Goal: Answer question/provide support

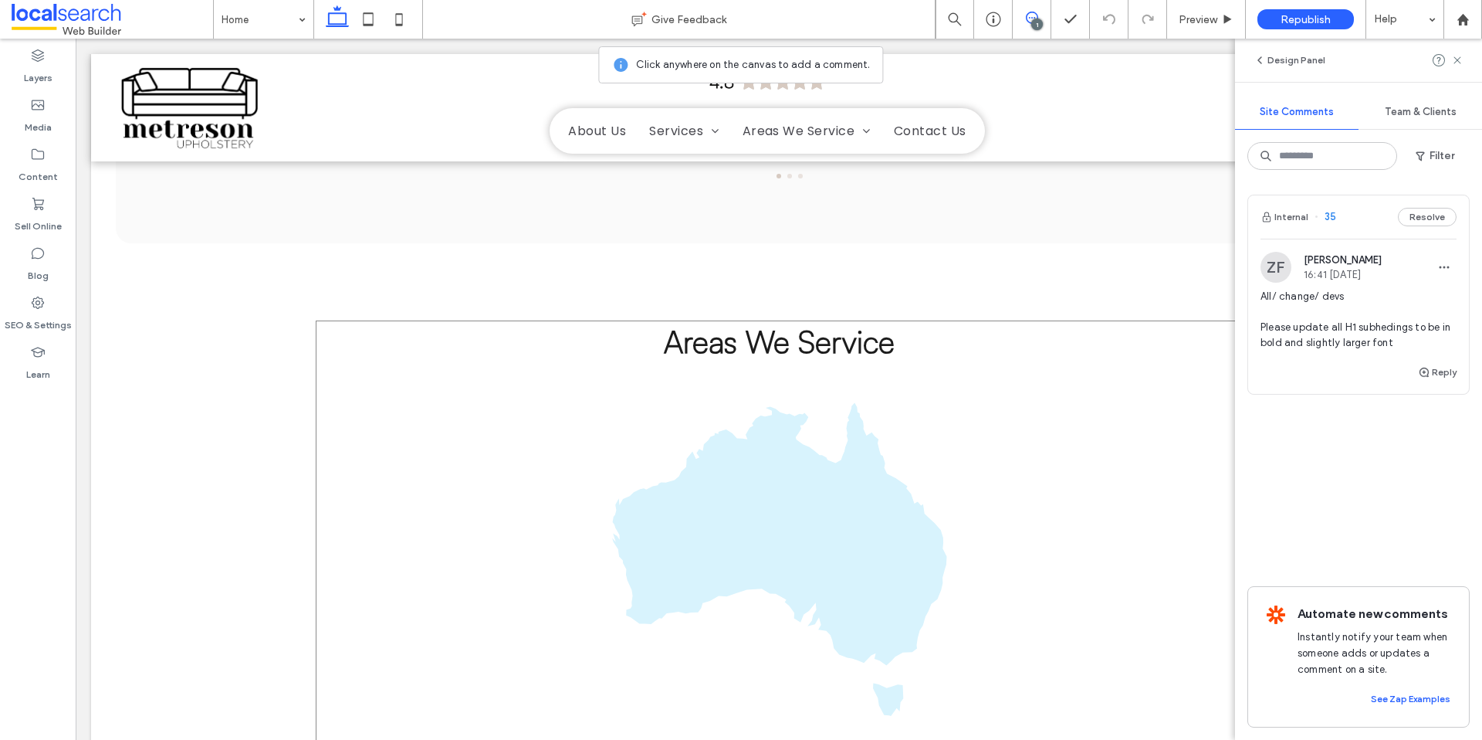
scroll to position [3853, 0]
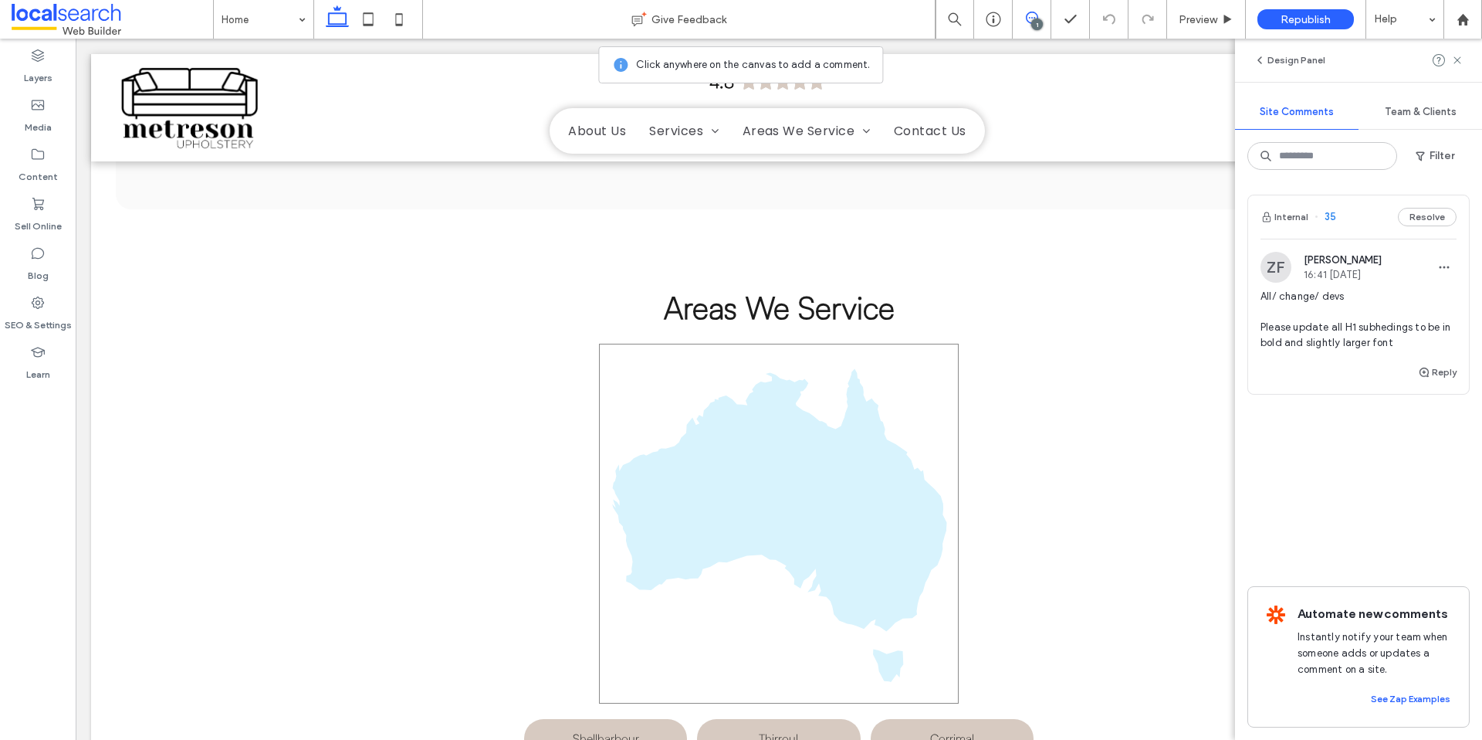
click at [790, 424] on icon at bounding box center [779, 525] width 334 height 313
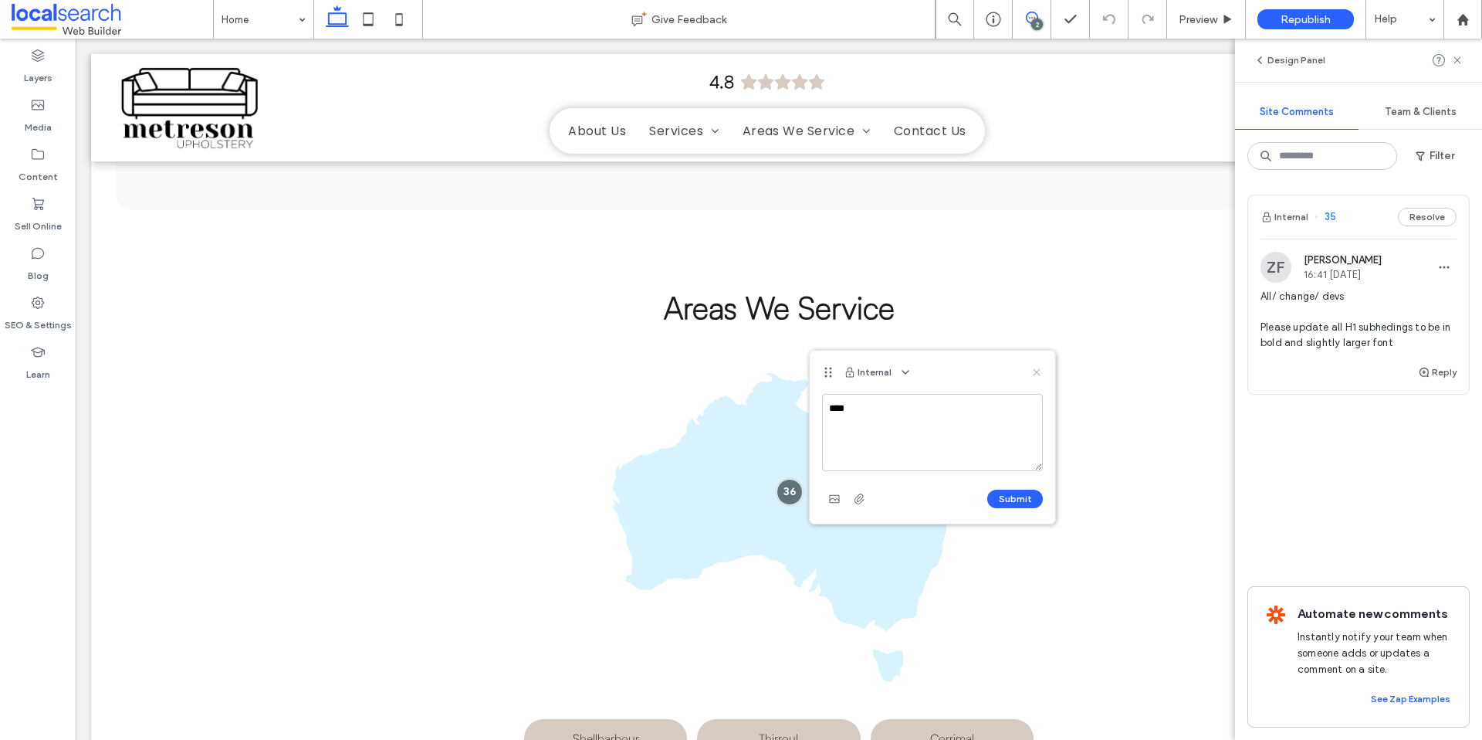
type textarea "****"
click at [1035, 368] on icon at bounding box center [1037, 372] width 12 height 12
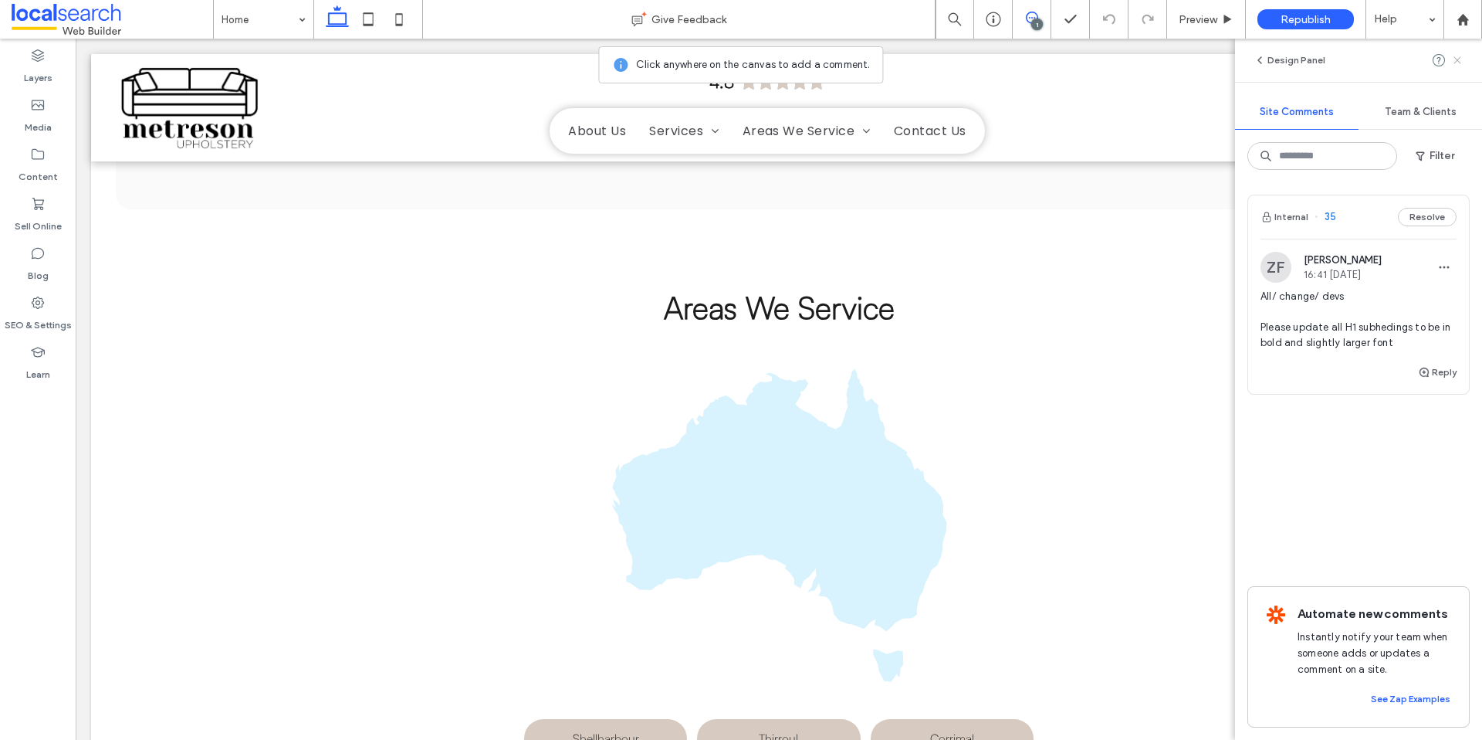
click at [1461, 56] on icon at bounding box center [1457, 60] width 12 height 12
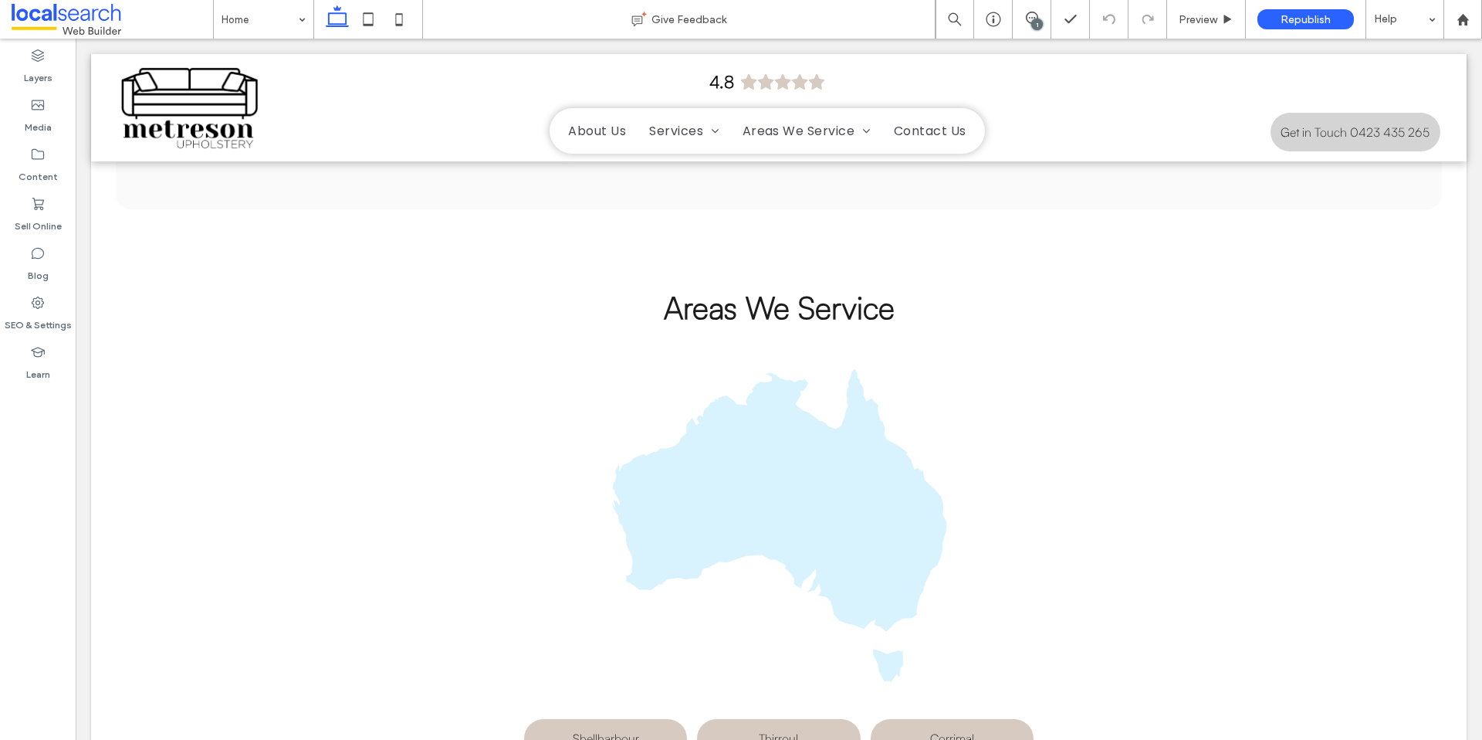
click at [739, 402] on icon at bounding box center [779, 525] width 334 height 313
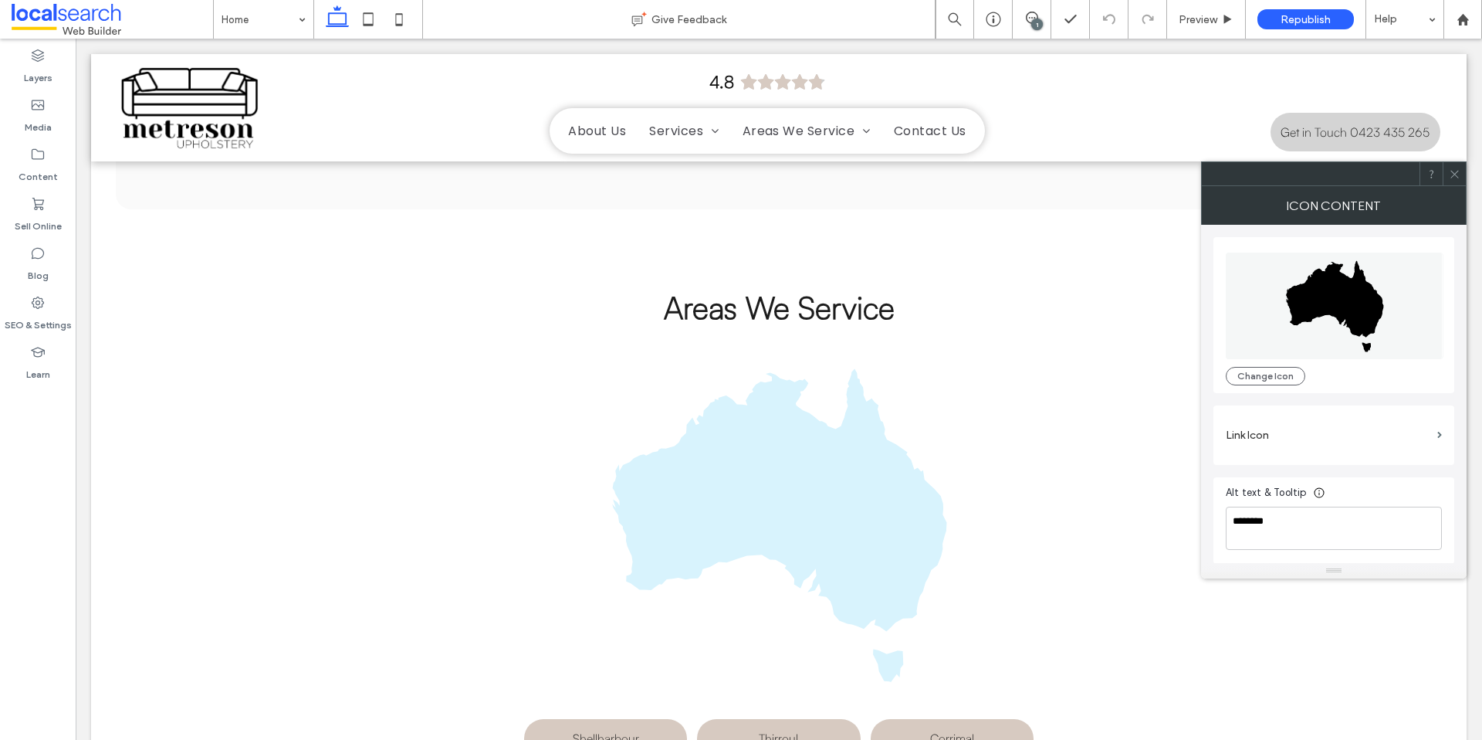
click at [766, 409] on icon at bounding box center [779, 525] width 334 height 313
drag, startPoint x: 668, startPoint y: 457, endPoint x: 606, endPoint y: 360, distance: 115.2
click at [668, 457] on icon at bounding box center [779, 525] width 334 height 313
click at [574, 338] on div "Areas We Service Map Icon Shellharbour Thirroul Corrimal" at bounding box center [779, 521] width 926 height 471
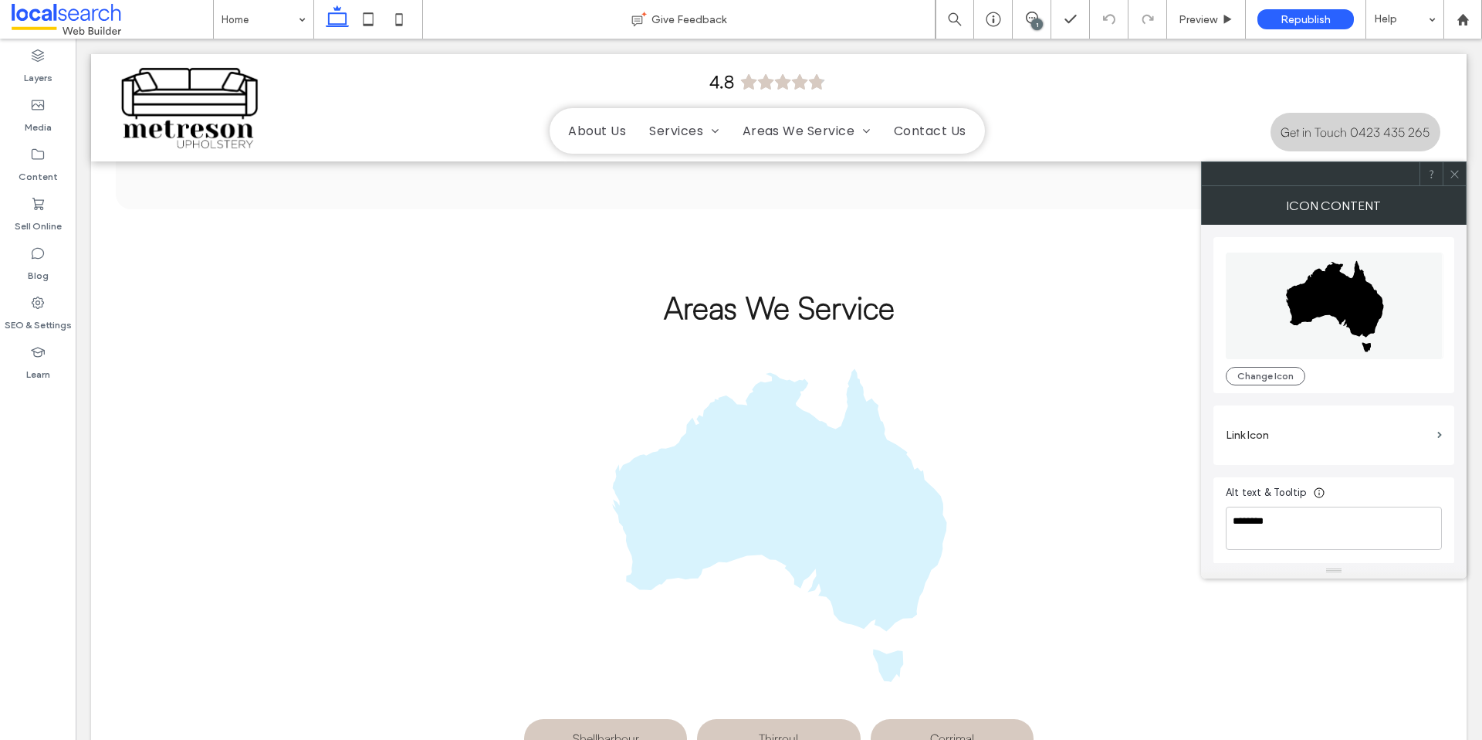
drag, startPoint x: 518, startPoint y: 330, endPoint x: 538, endPoint y: 330, distance: 20.1
click at [523, 330] on div "Areas We Service Map Icon Shellharbour Thirroul Corrimal" at bounding box center [779, 521] width 926 height 471
click at [1455, 172] on use at bounding box center [1454, 174] width 8 height 8
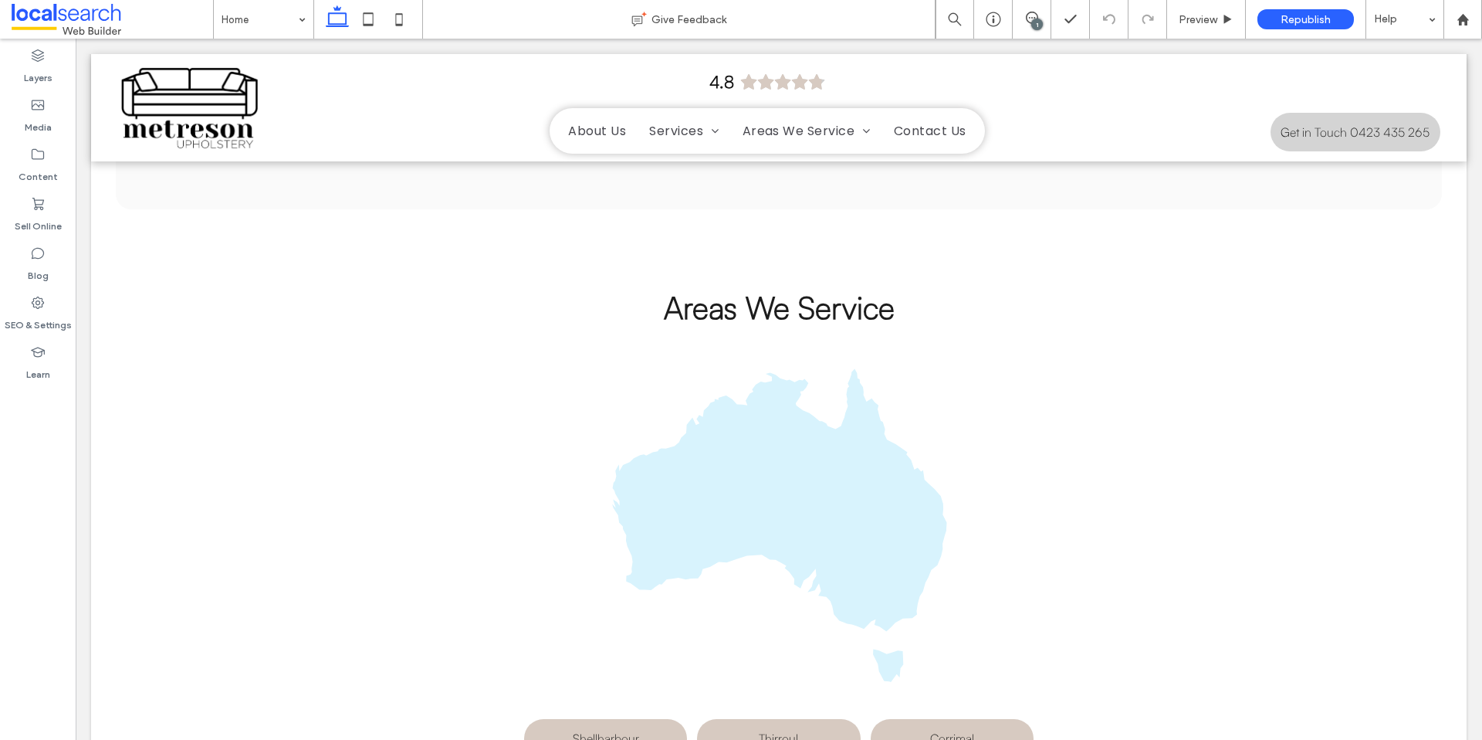
click at [559, 381] on div "Areas We Service Map Icon Shellharbour Thirroul Corrimal" at bounding box center [779, 521] width 926 height 471
click at [784, 432] on icon at bounding box center [779, 525] width 334 height 313
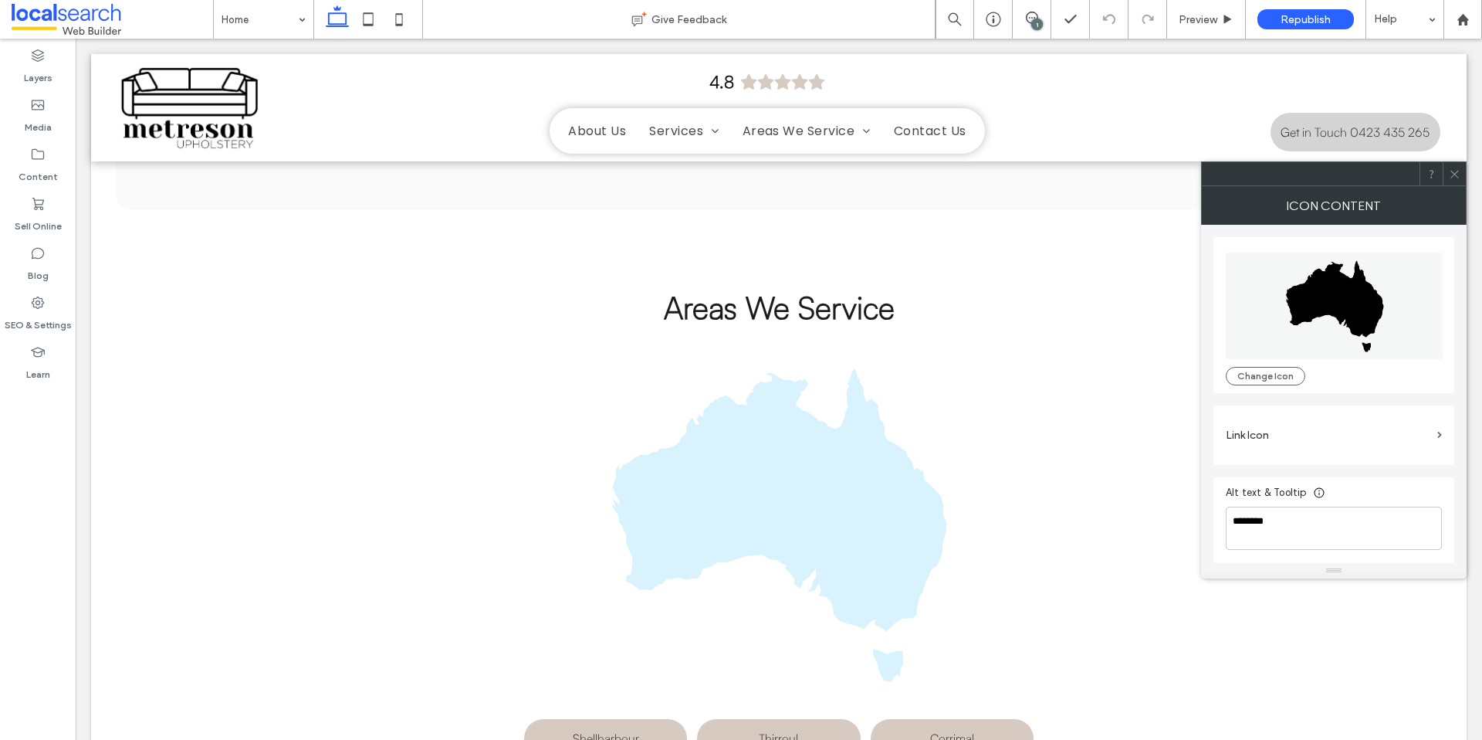
drag, startPoint x: 814, startPoint y: 432, endPoint x: 972, endPoint y: 438, distance: 157.6
click at [814, 432] on icon at bounding box center [779, 525] width 334 height 313
click at [1269, 381] on button "Change Icon" at bounding box center [1266, 375] width 80 height 19
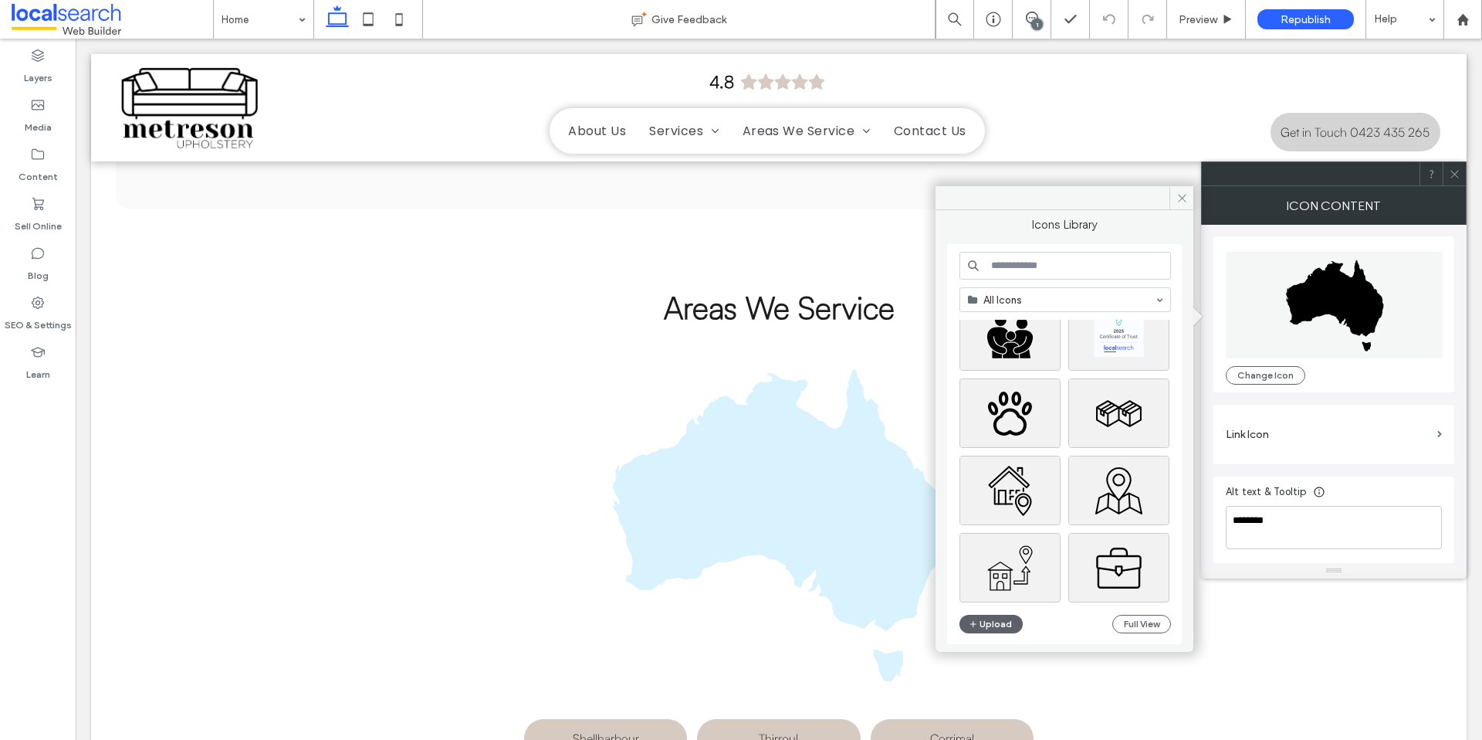
scroll to position [0, 0]
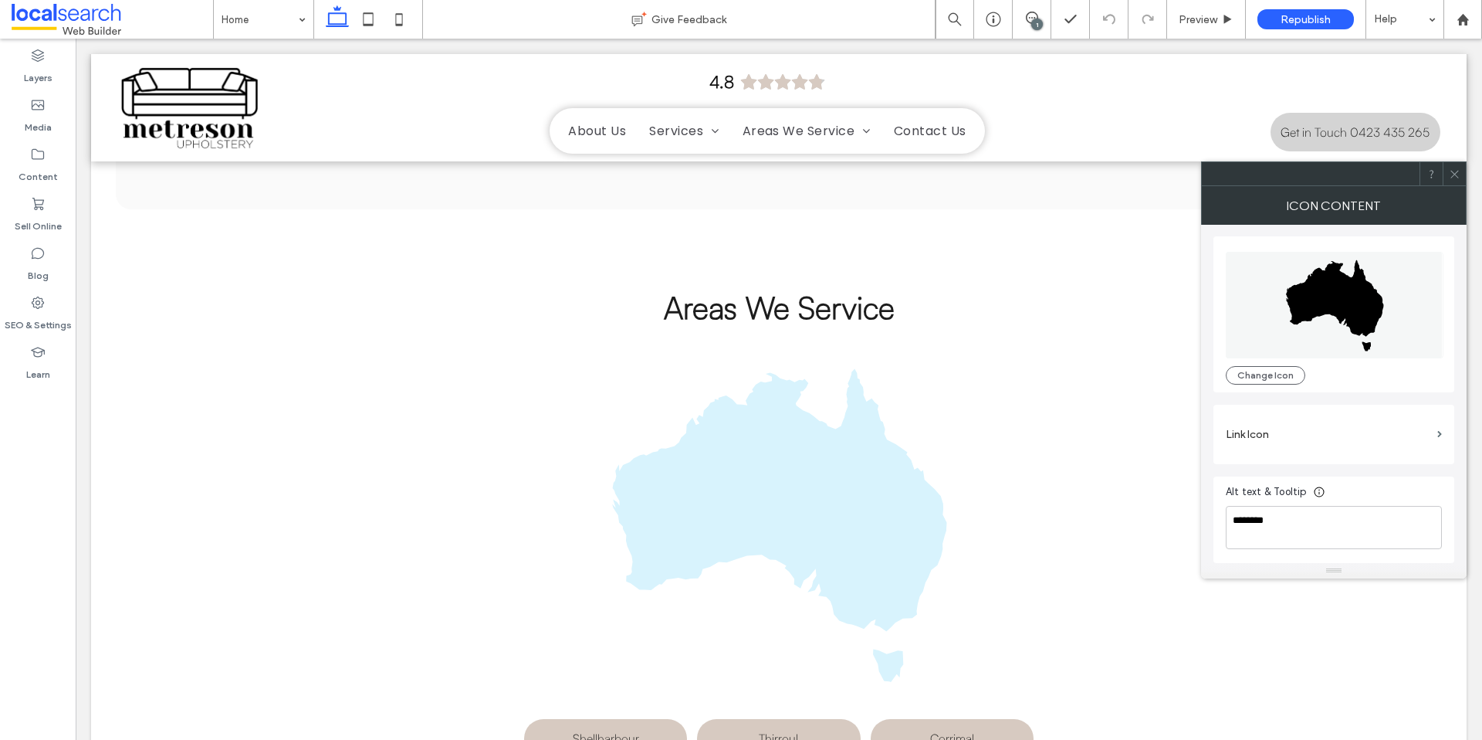
click at [1066, 500] on div "Areas We Service Map Icon Shellharbour Thirroul Corrimal" at bounding box center [779, 521] width 926 height 471
click at [1451, 178] on icon at bounding box center [1455, 174] width 12 height 12
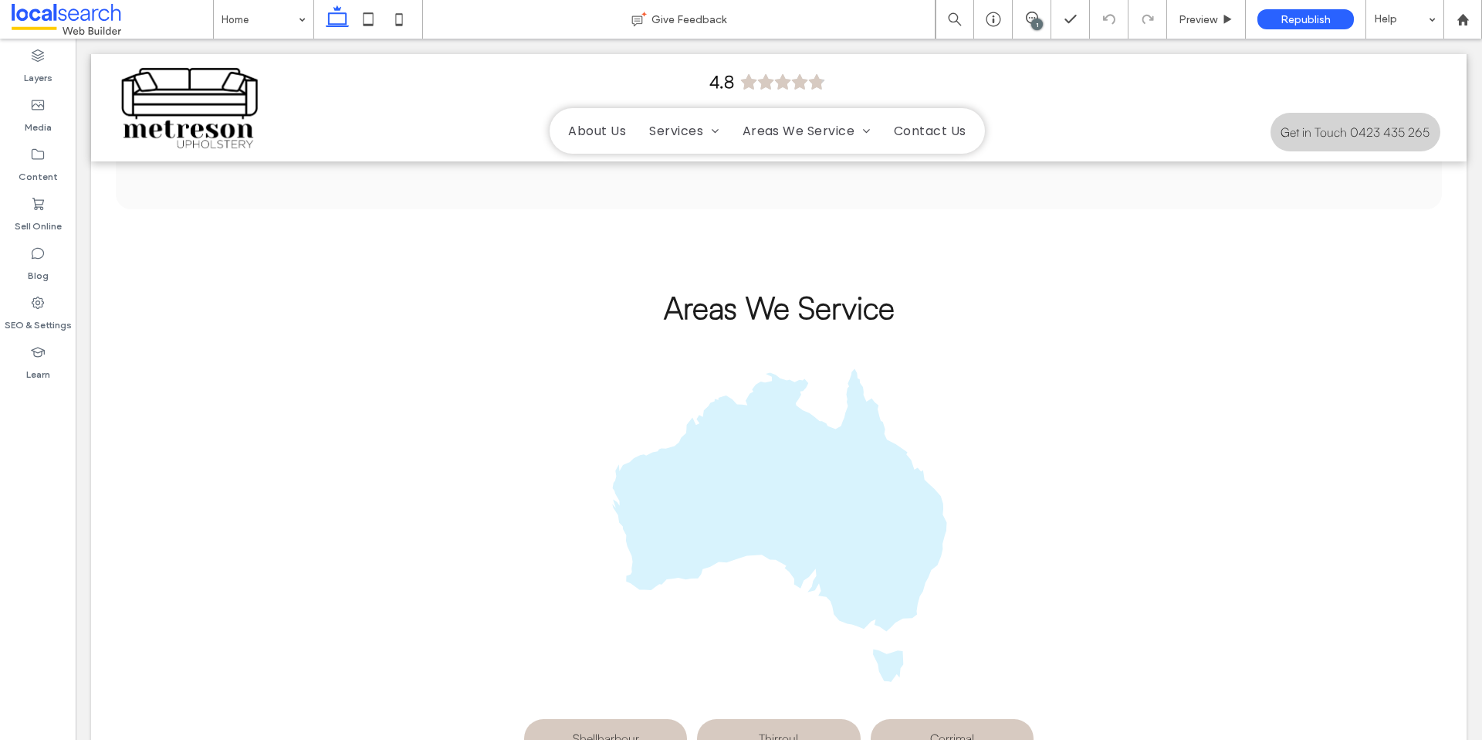
click at [499, 428] on div "Areas We Service Map Icon Shellharbour Thirroul Corrimal" at bounding box center [779, 521] width 926 height 471
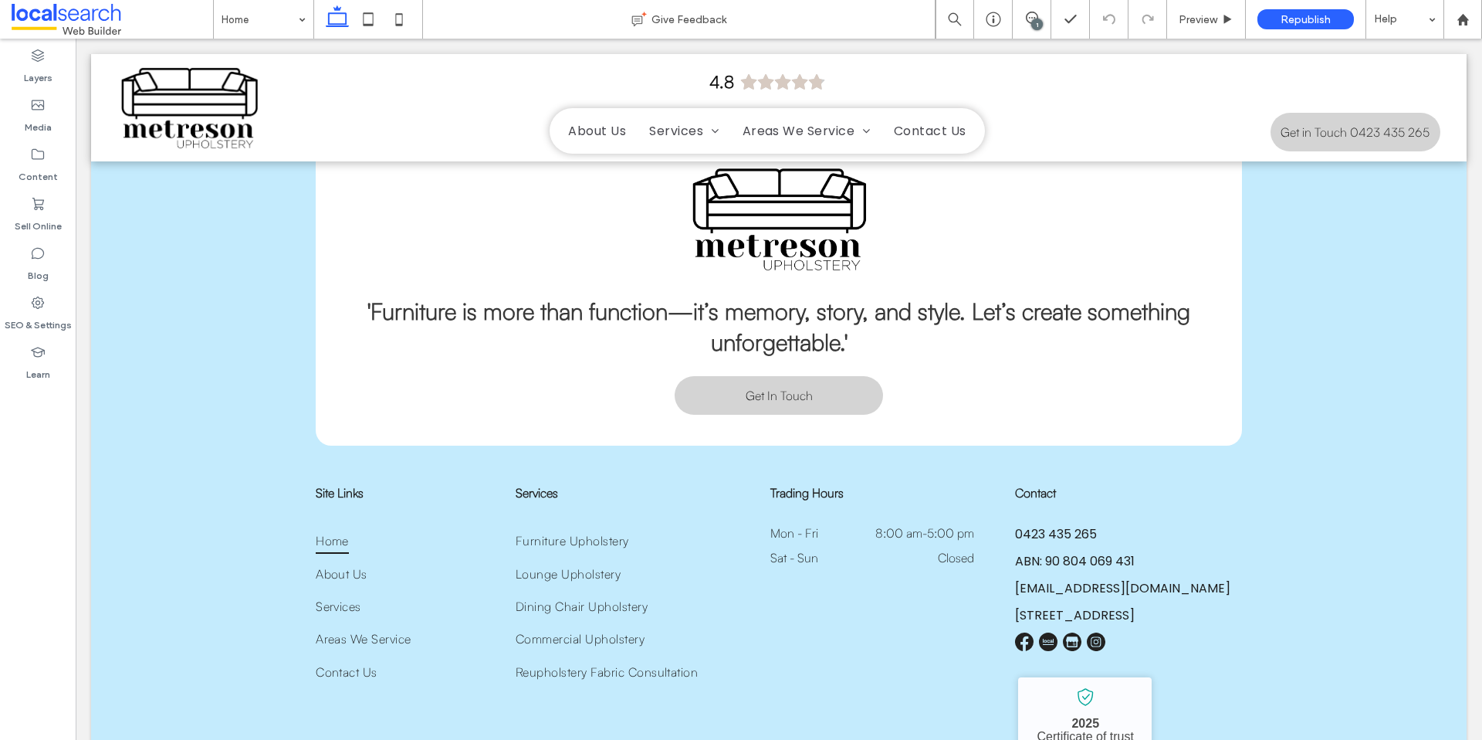
scroll to position [4578, 0]
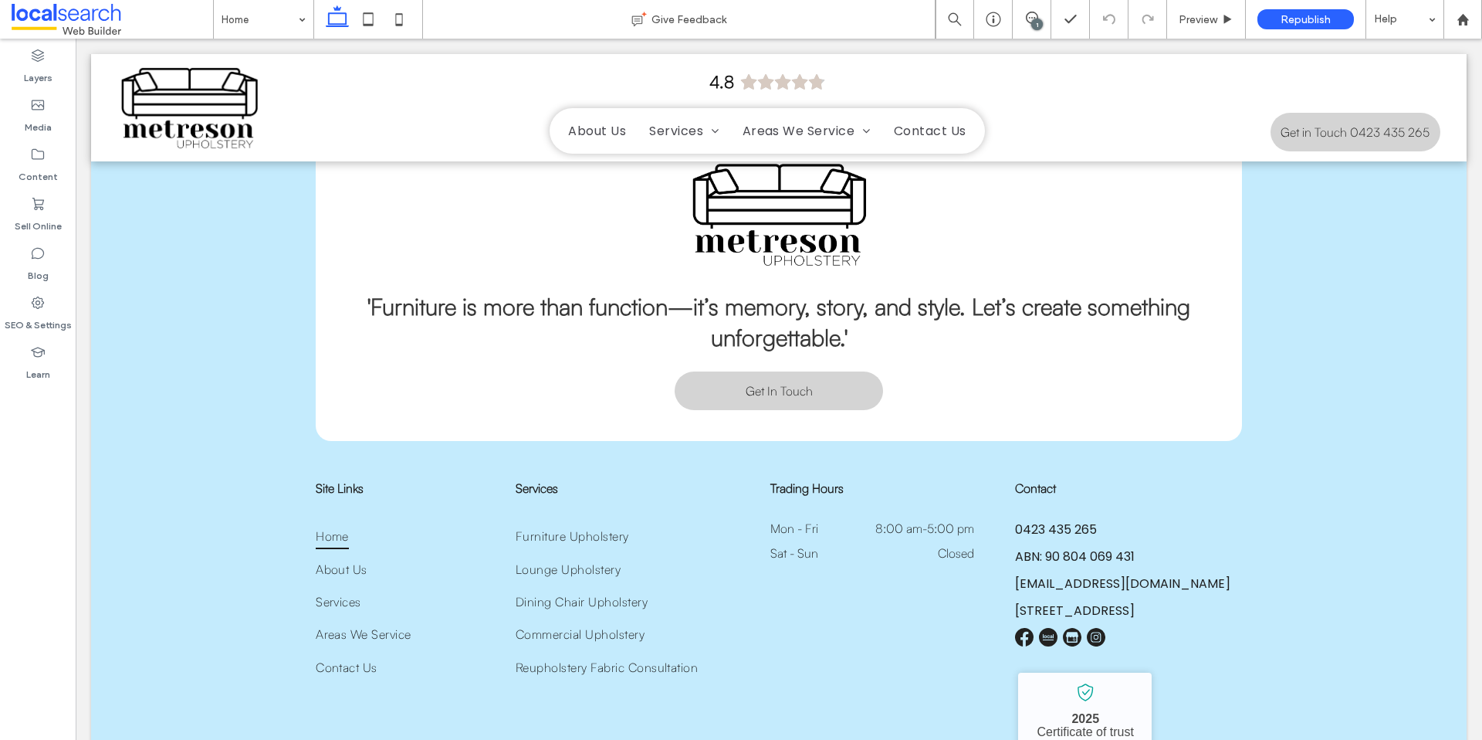
click at [939, 520] on time "5:00 pm" at bounding box center [950, 527] width 47 height 15
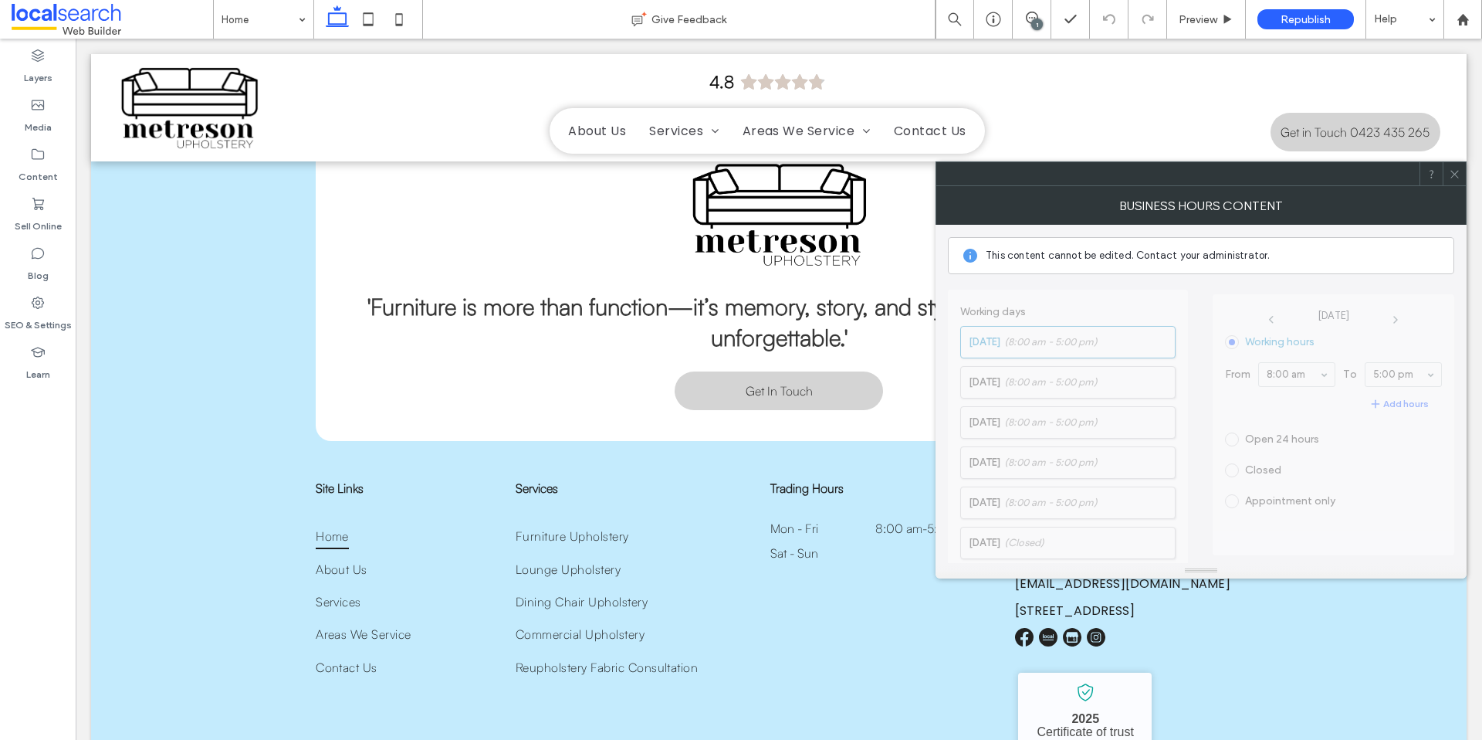
click at [1458, 173] on icon at bounding box center [1455, 174] width 12 height 12
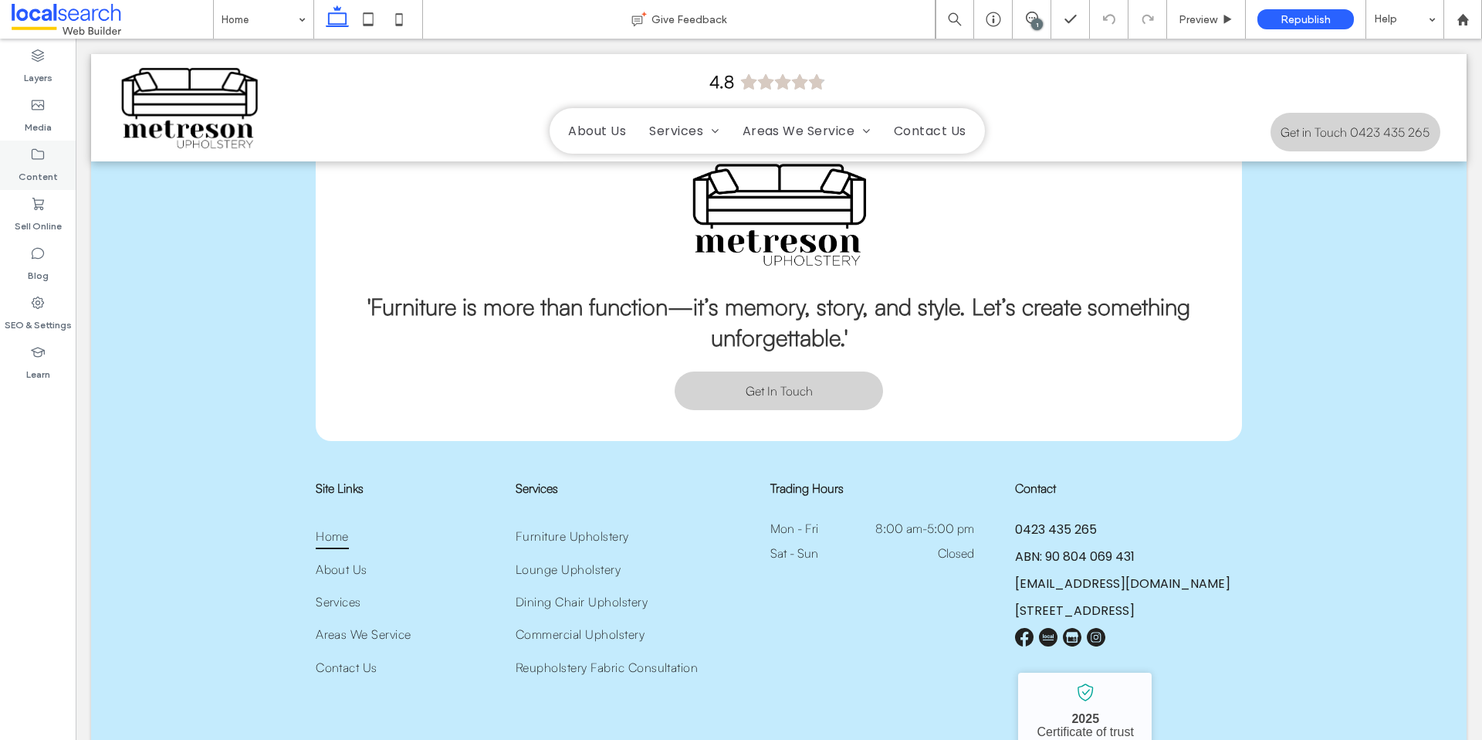
click at [30, 159] on icon at bounding box center [37, 154] width 15 height 15
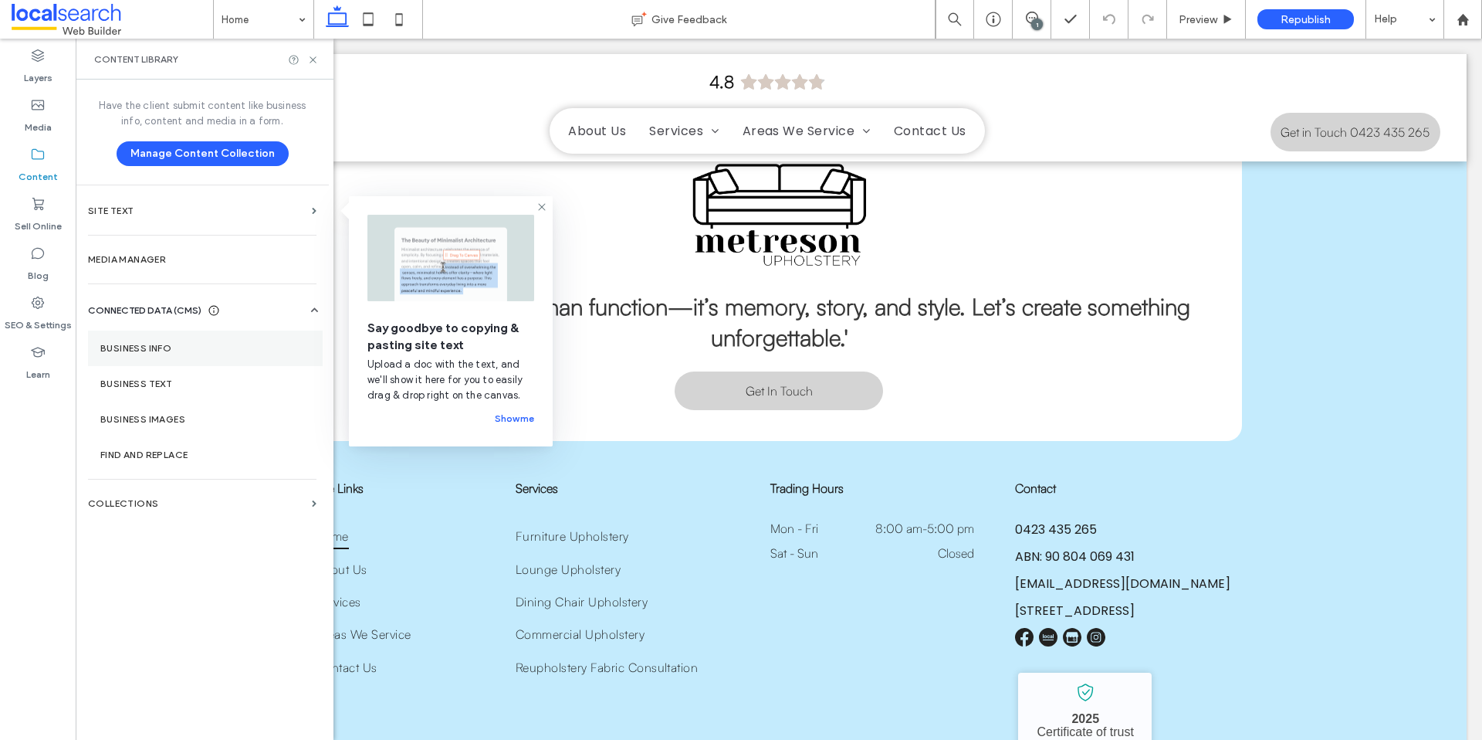
click at [220, 340] on section "Business Info" at bounding box center [205, 348] width 235 height 36
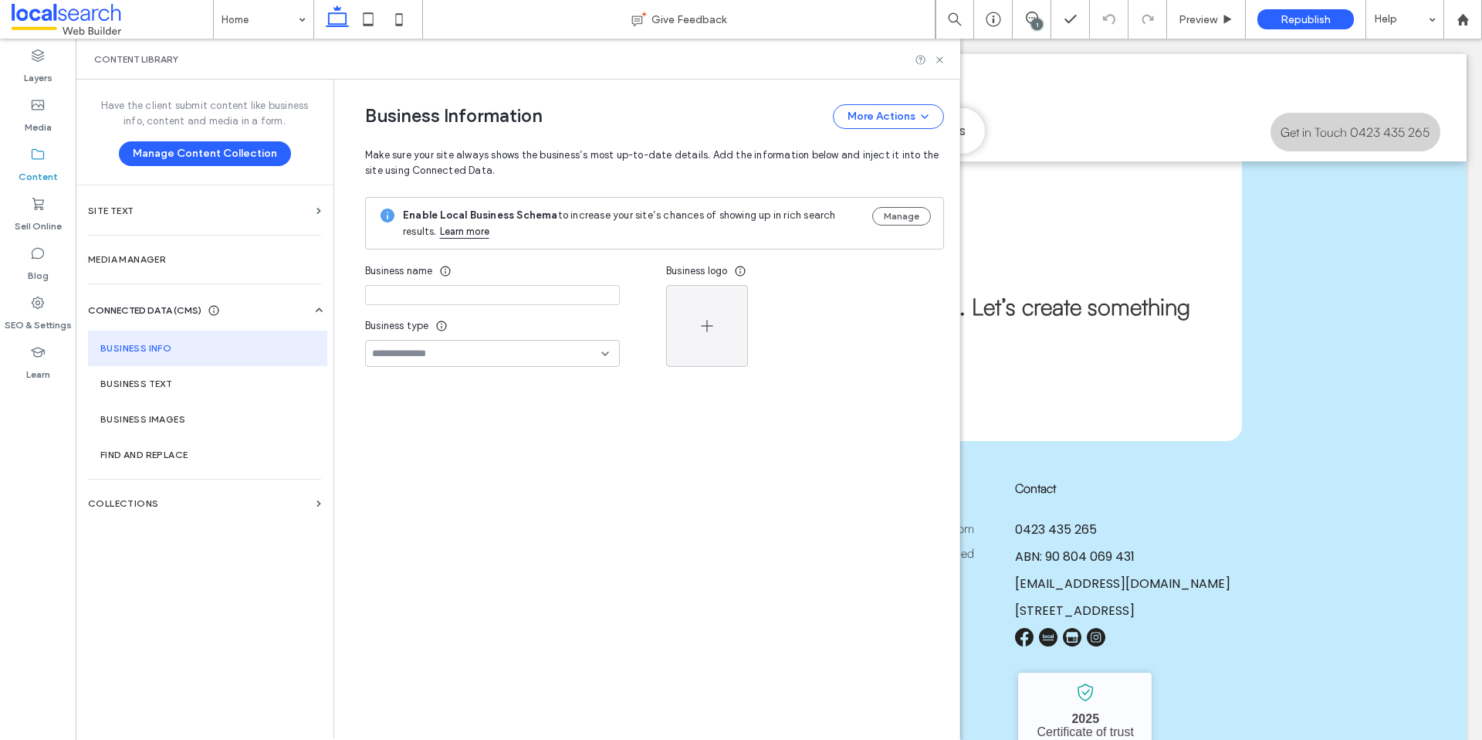
type input "**********"
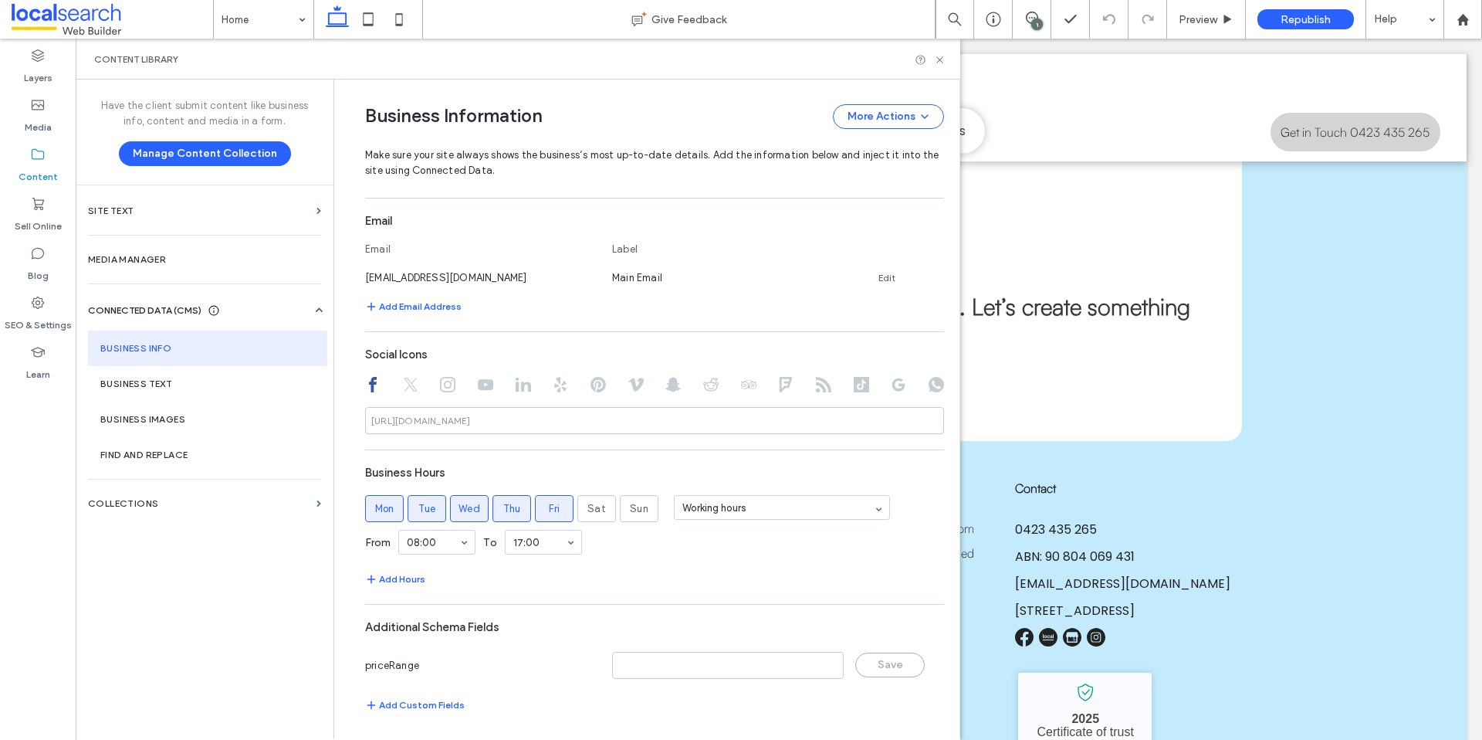
scroll to position [579, 0]
click at [939, 63] on icon at bounding box center [940, 60] width 12 height 12
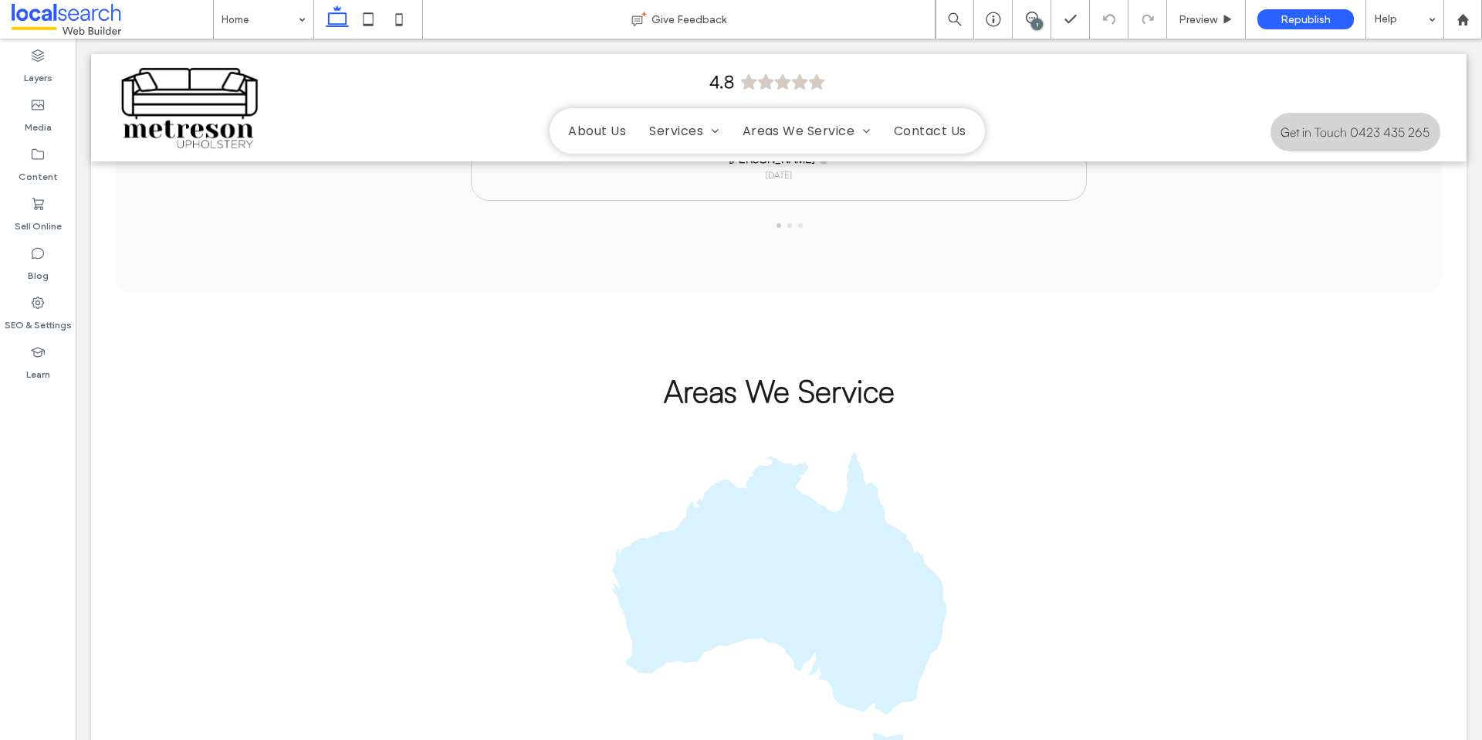
scroll to position [0, 0]
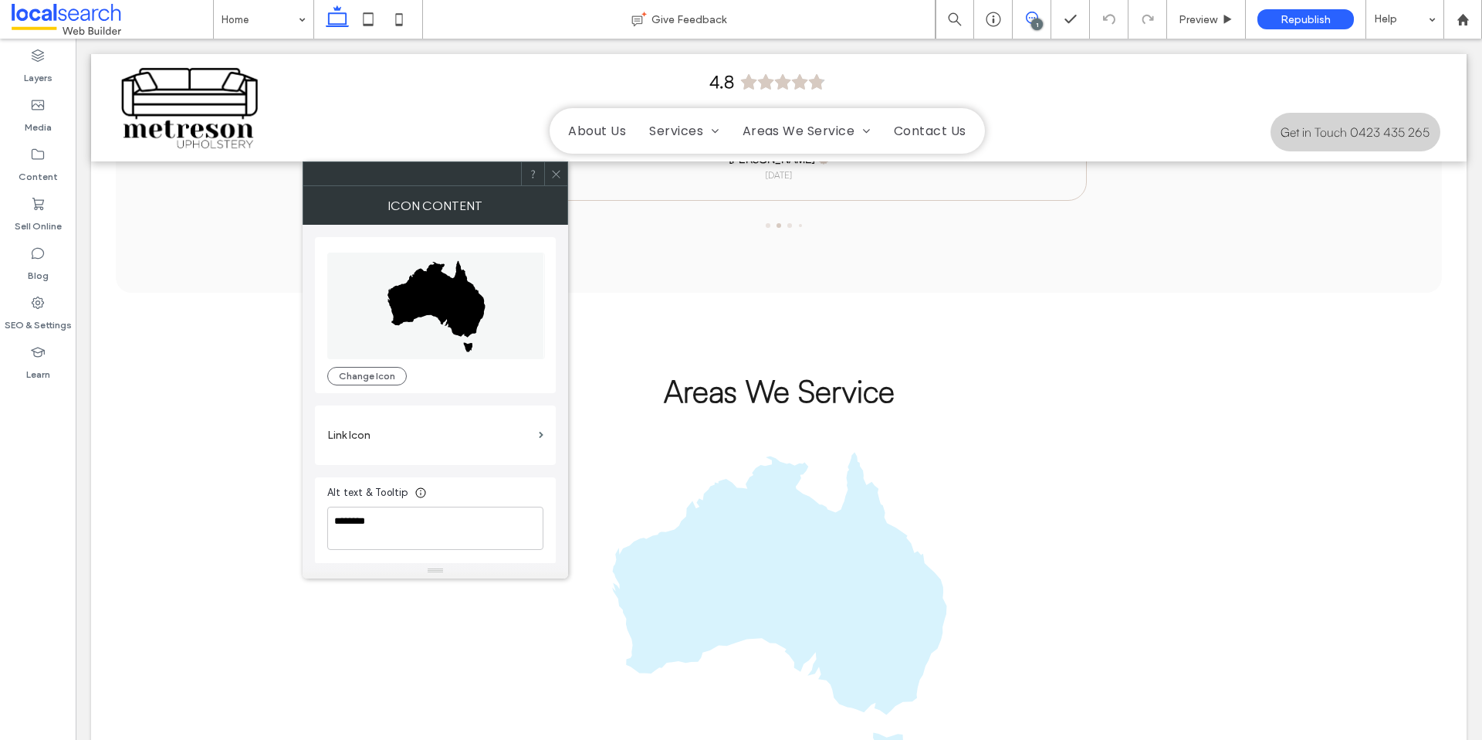
click at [1031, 15] on icon at bounding box center [1032, 18] width 12 height 12
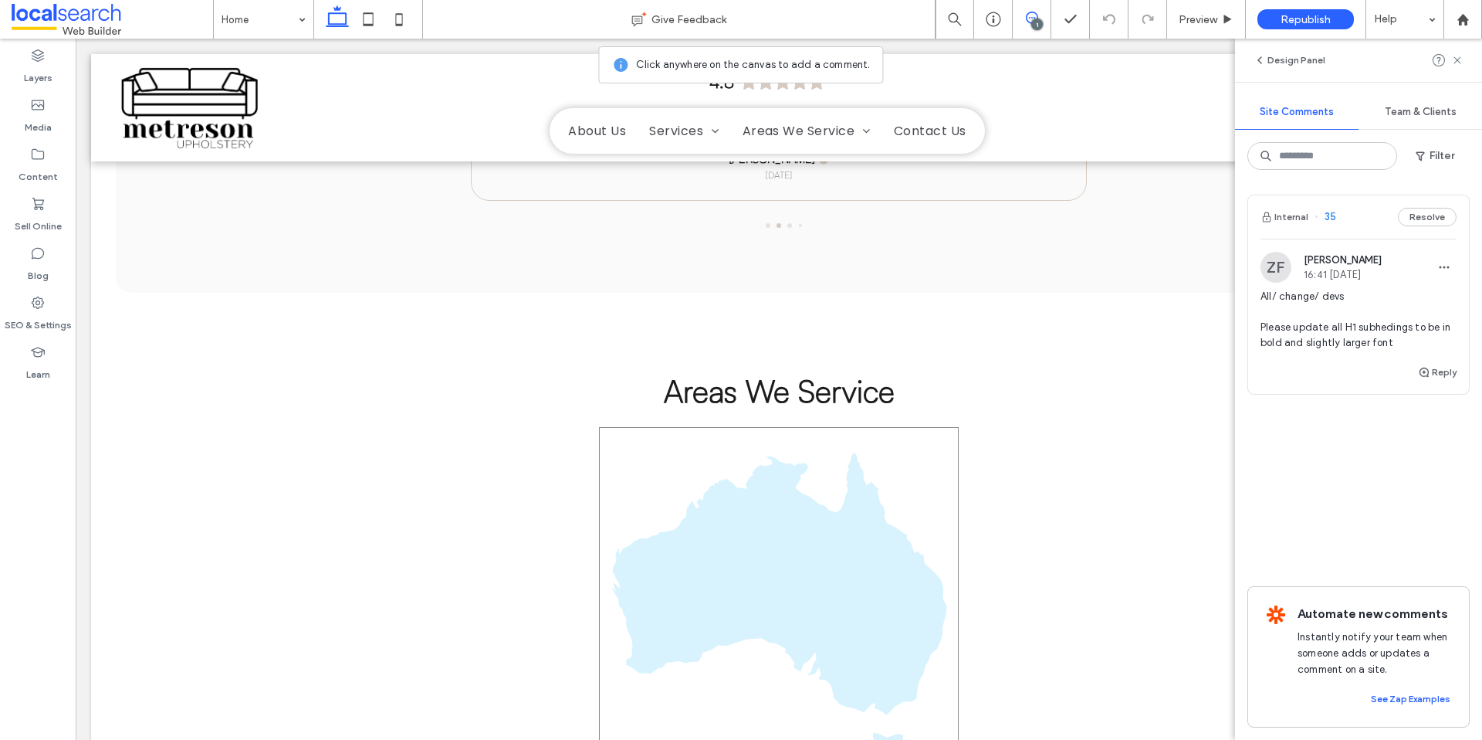
click at [861, 567] on icon at bounding box center [779, 608] width 334 height 313
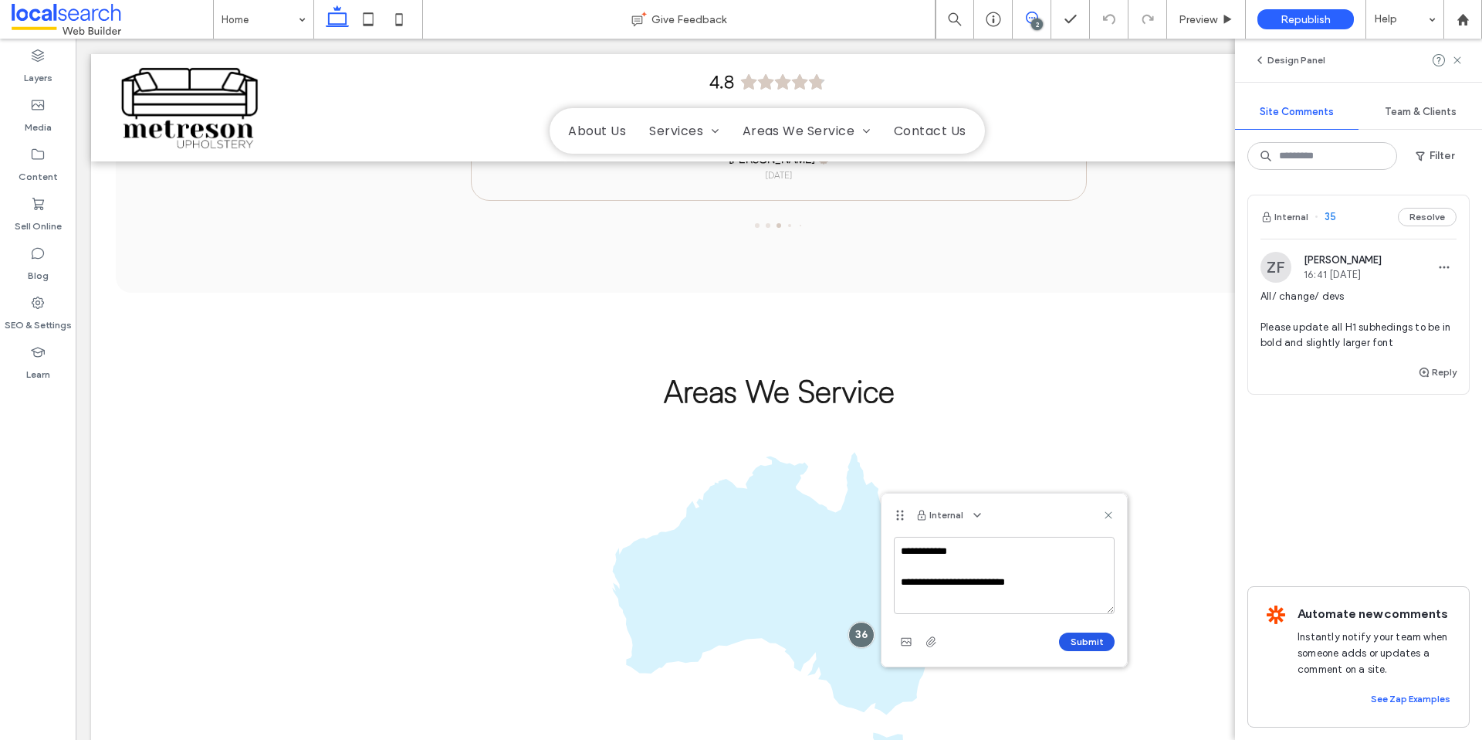
type textarea "**********"
click at [1085, 638] on button "Submit" at bounding box center [1087, 641] width 56 height 19
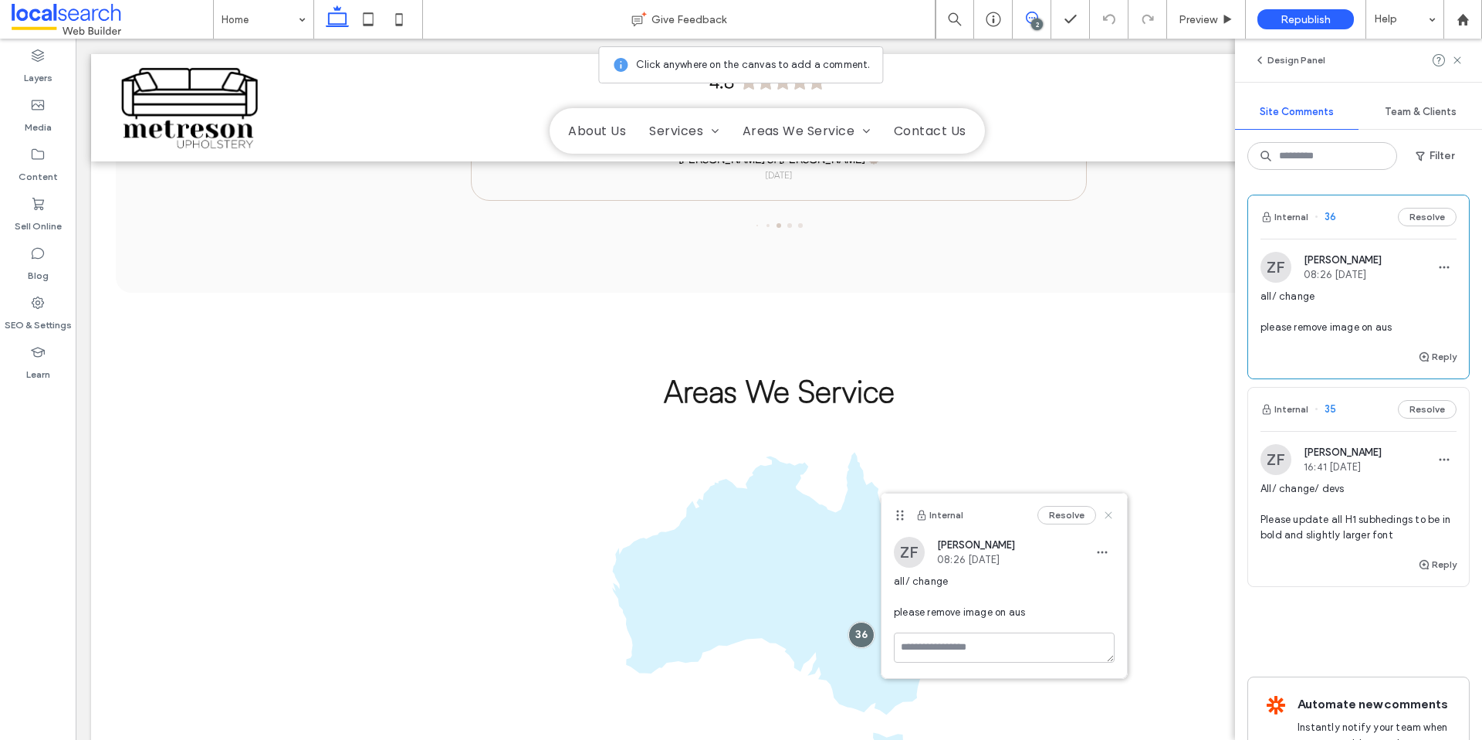
click at [1110, 514] on icon at bounding box center [1108, 515] width 12 height 12
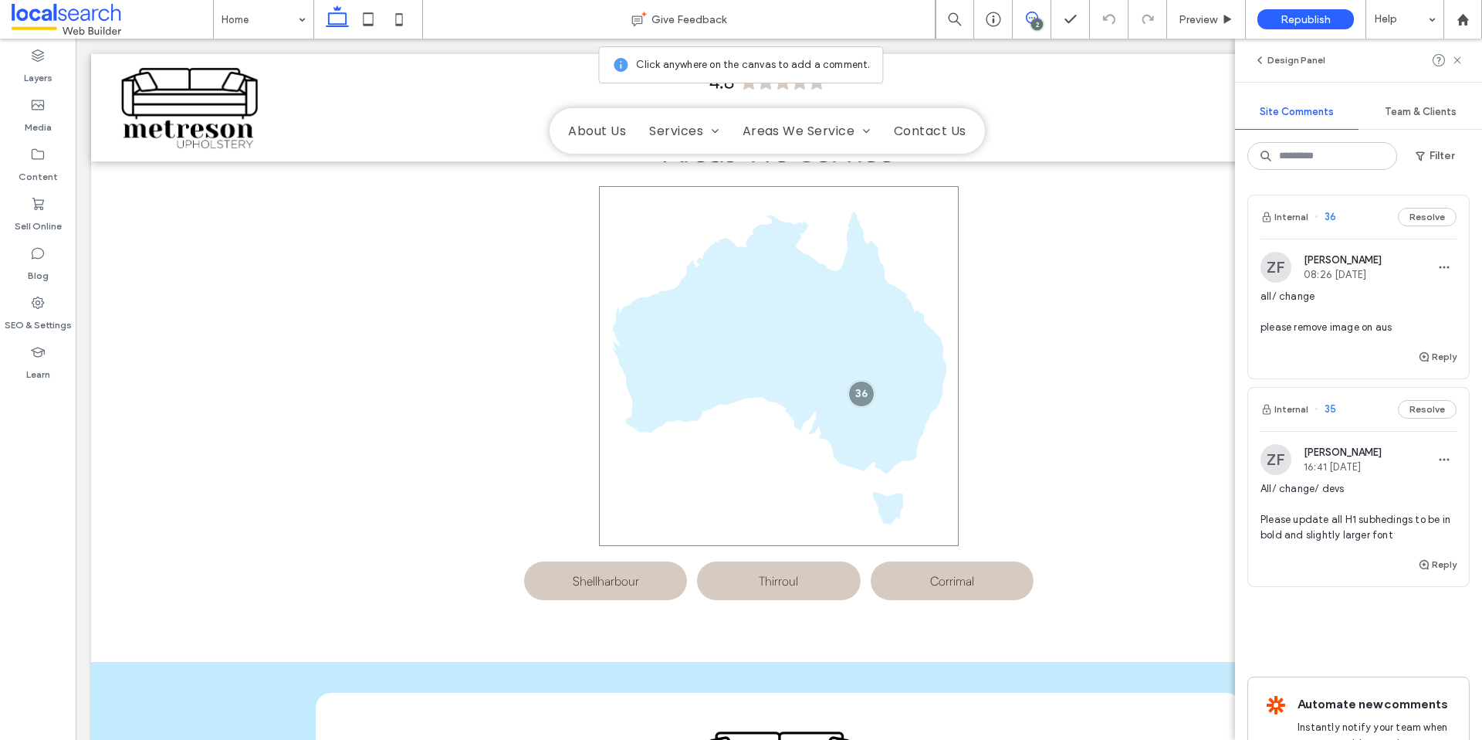
scroll to position [4011, 0]
click at [1460, 60] on icon at bounding box center [1457, 60] width 12 height 12
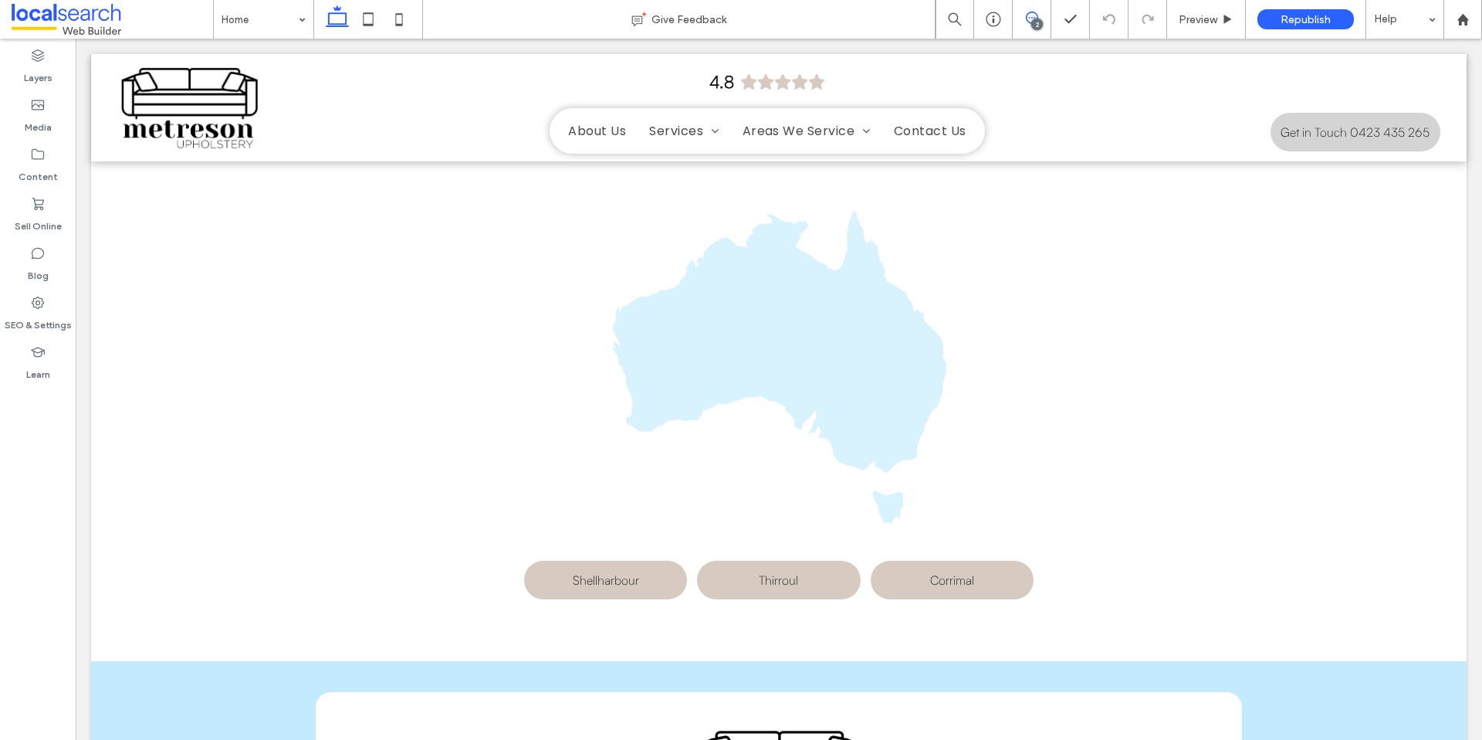
click at [1047, 15] on span at bounding box center [1032, 18] width 38 height 12
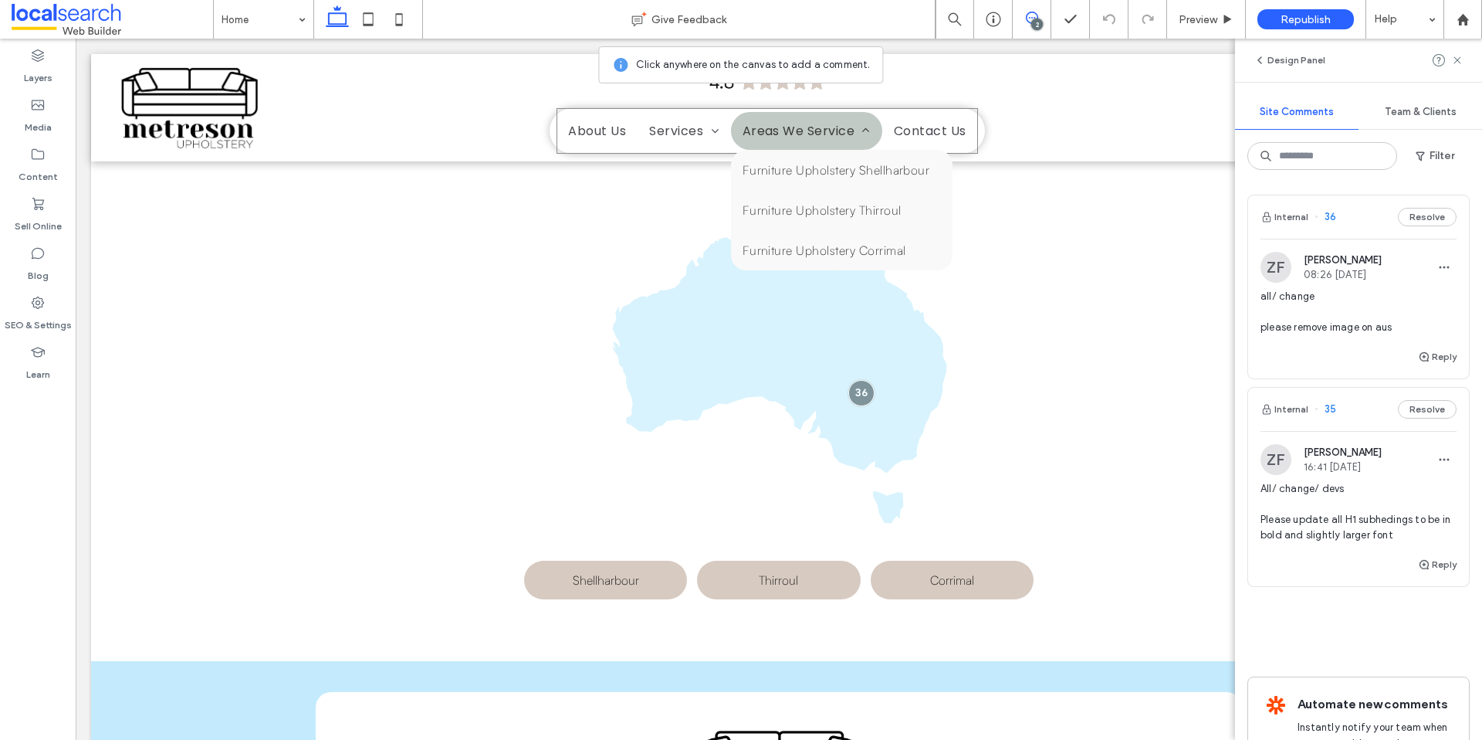
click at [826, 128] on span "Areas We Service" at bounding box center [807, 130] width 128 height 19
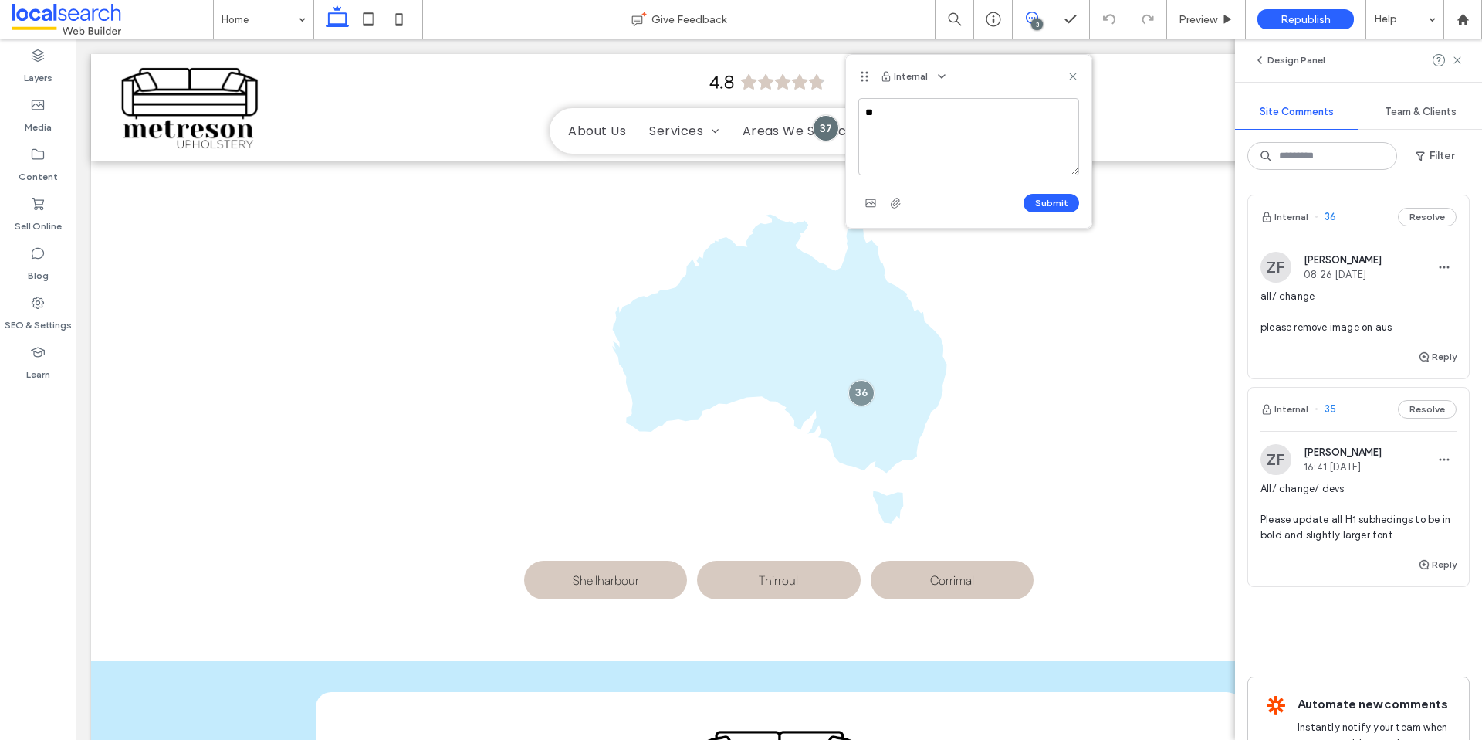
type textarea "*"
type textarea "**********"
click at [1055, 199] on button "Submit" at bounding box center [1052, 203] width 56 height 19
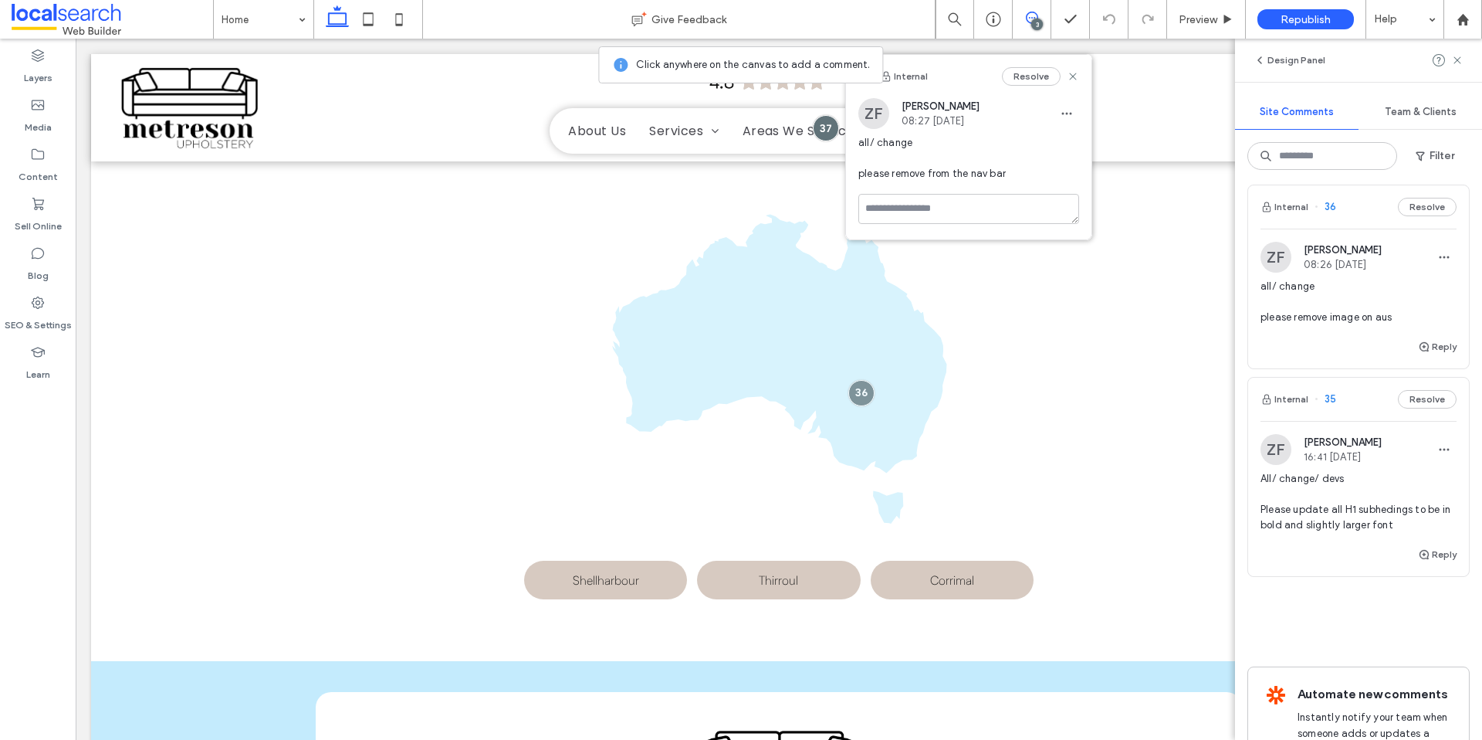
scroll to position [215, 0]
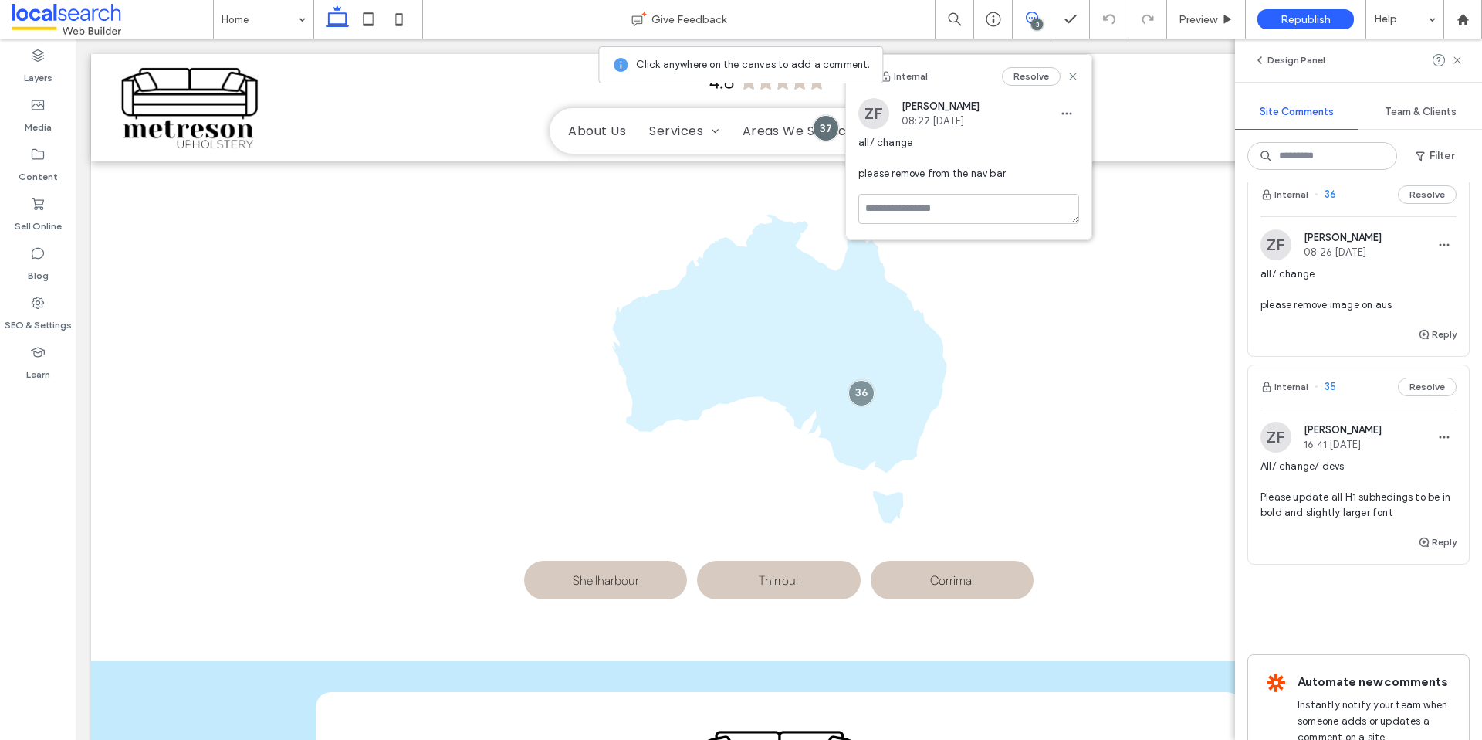
drag, startPoint x: 1069, startPoint y: 31, endPoint x: 1376, endPoint y: 67, distance: 309.4
click at [1072, 74] on icon at bounding box center [1073, 76] width 12 height 12
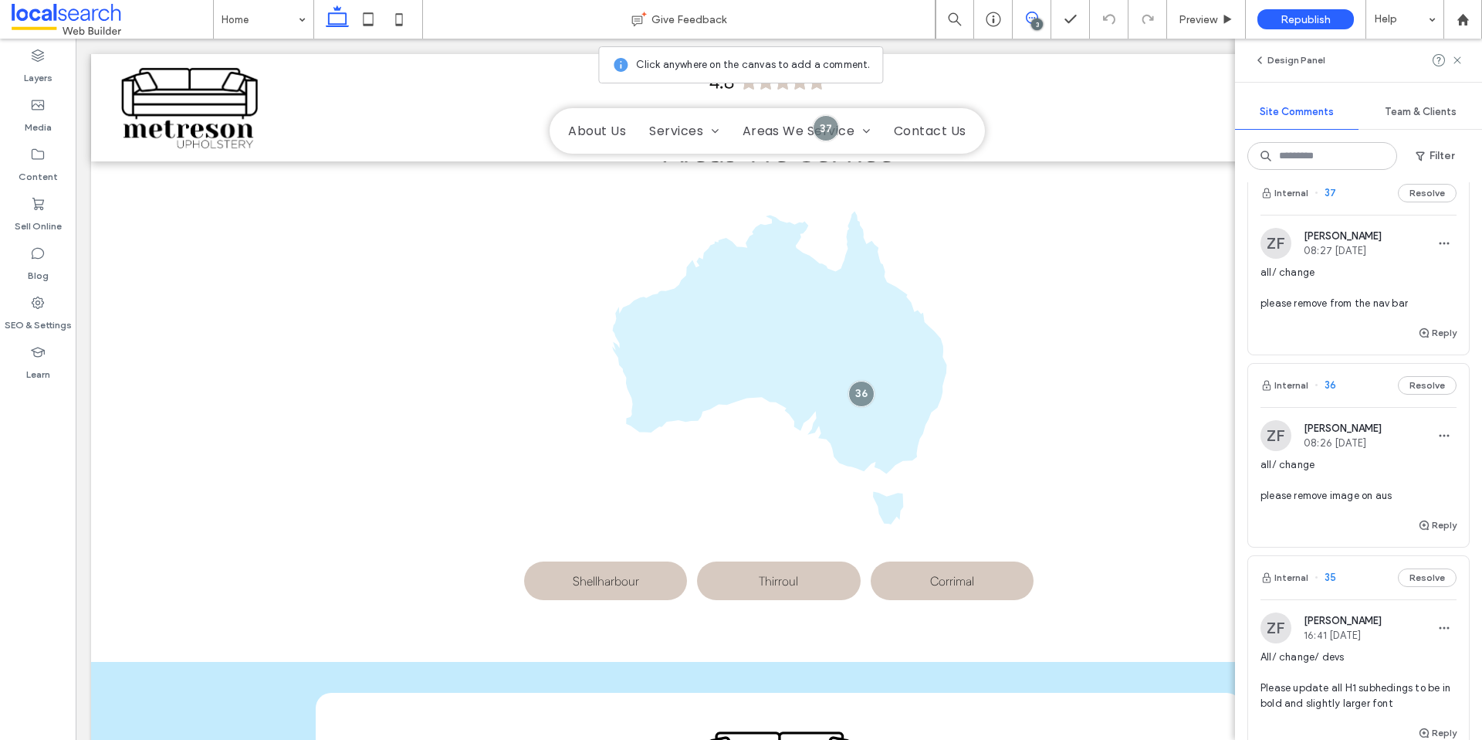
scroll to position [0, 0]
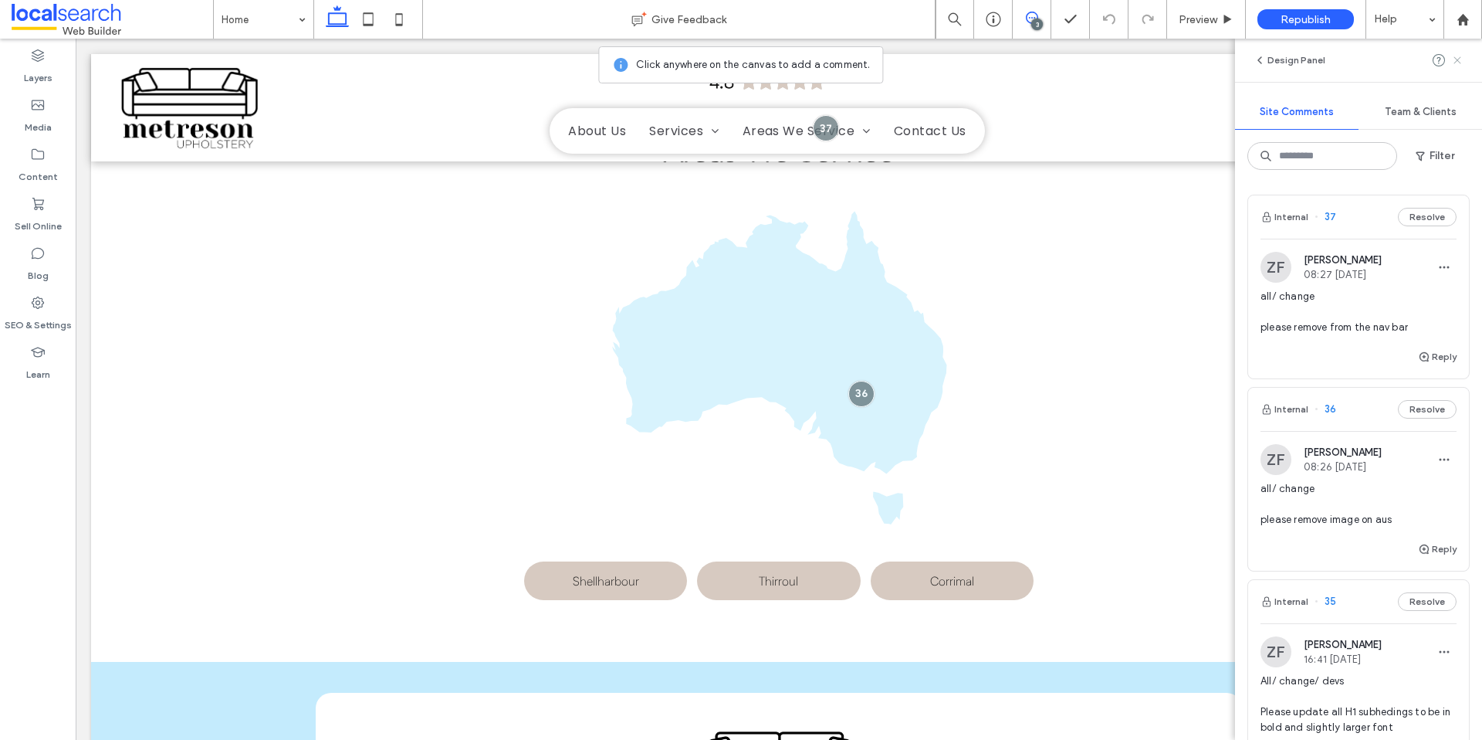
drag, startPoint x: 1458, startPoint y: 61, endPoint x: 1472, endPoint y: 69, distance: 15.9
click at [1458, 61] on use at bounding box center [1457, 59] width 7 height 7
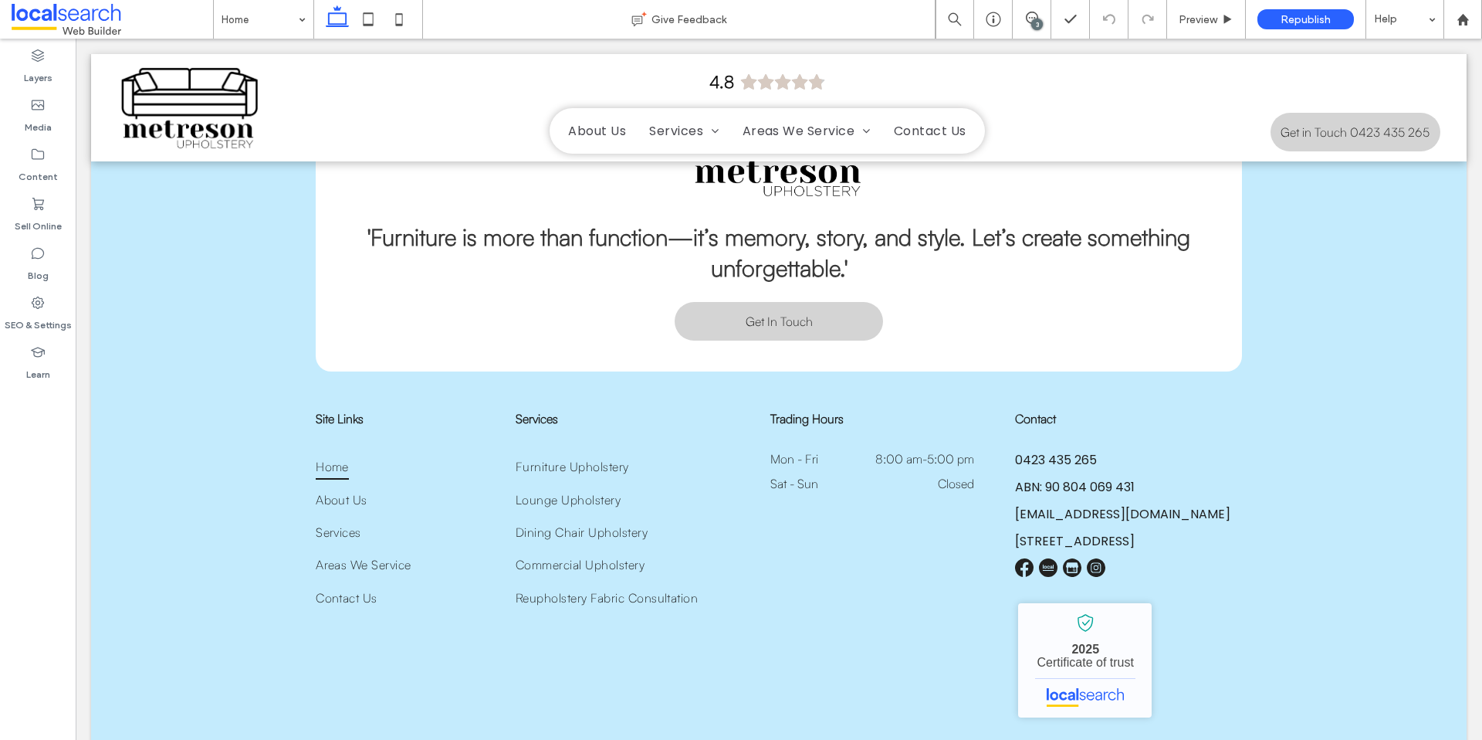
scroll to position [4649, 0]
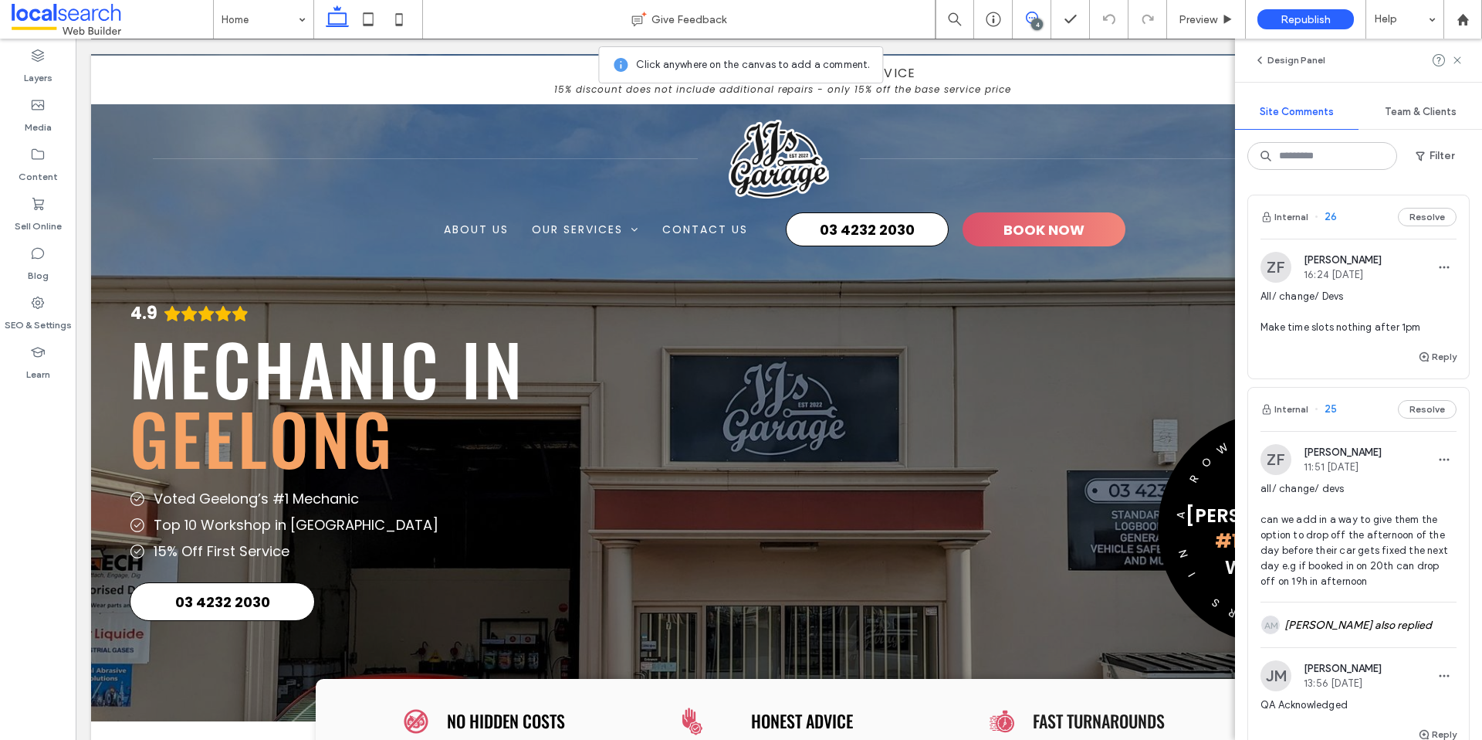
click at [1365, 318] on span "All/ change/ Devs Make time slots nothing after 1pm" at bounding box center [1359, 312] width 196 height 46
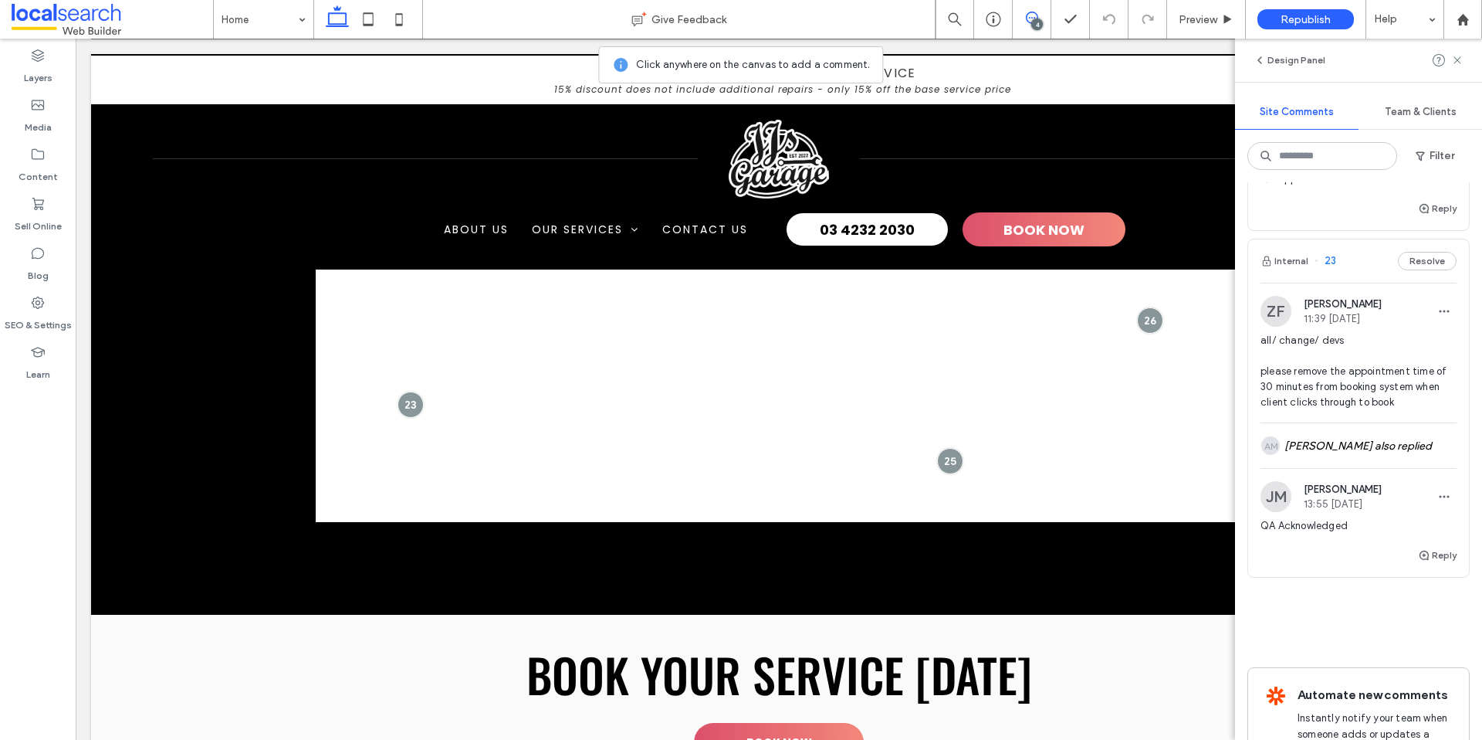
scroll to position [811, 0]
click at [1368, 448] on div "AM [PERSON_NAME] also replied" at bounding box center [1359, 446] width 196 height 45
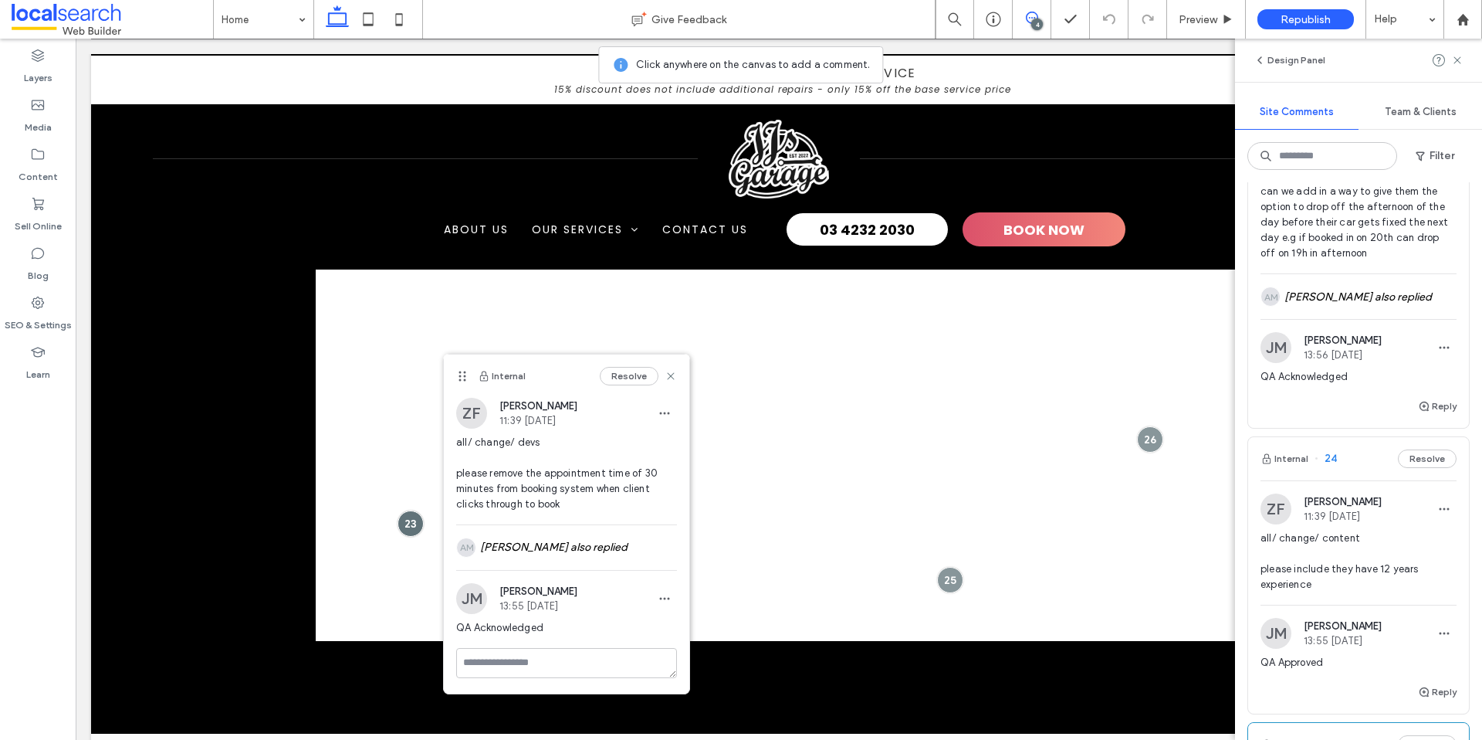
scroll to position [0, 0]
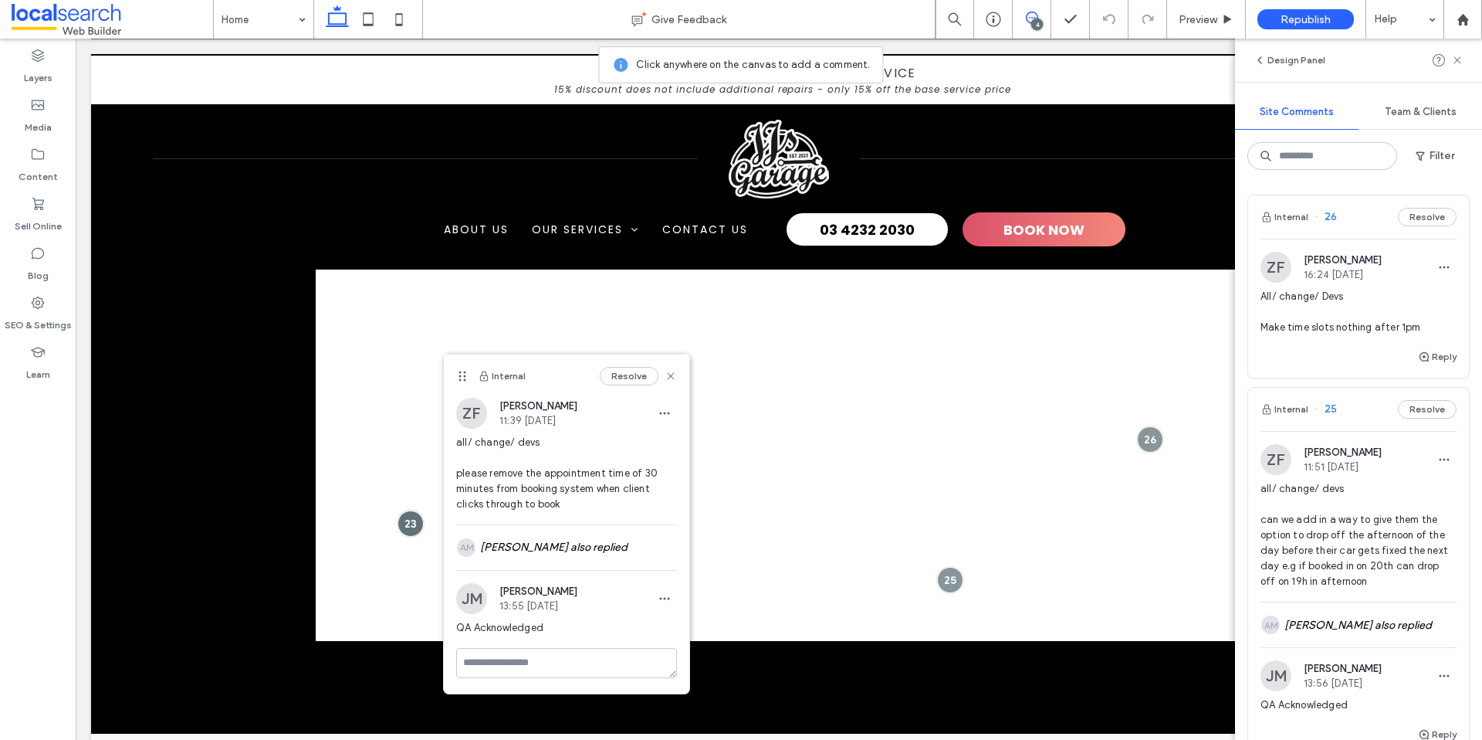
click at [1332, 349] on div "Reply" at bounding box center [1358, 362] width 221 height 31
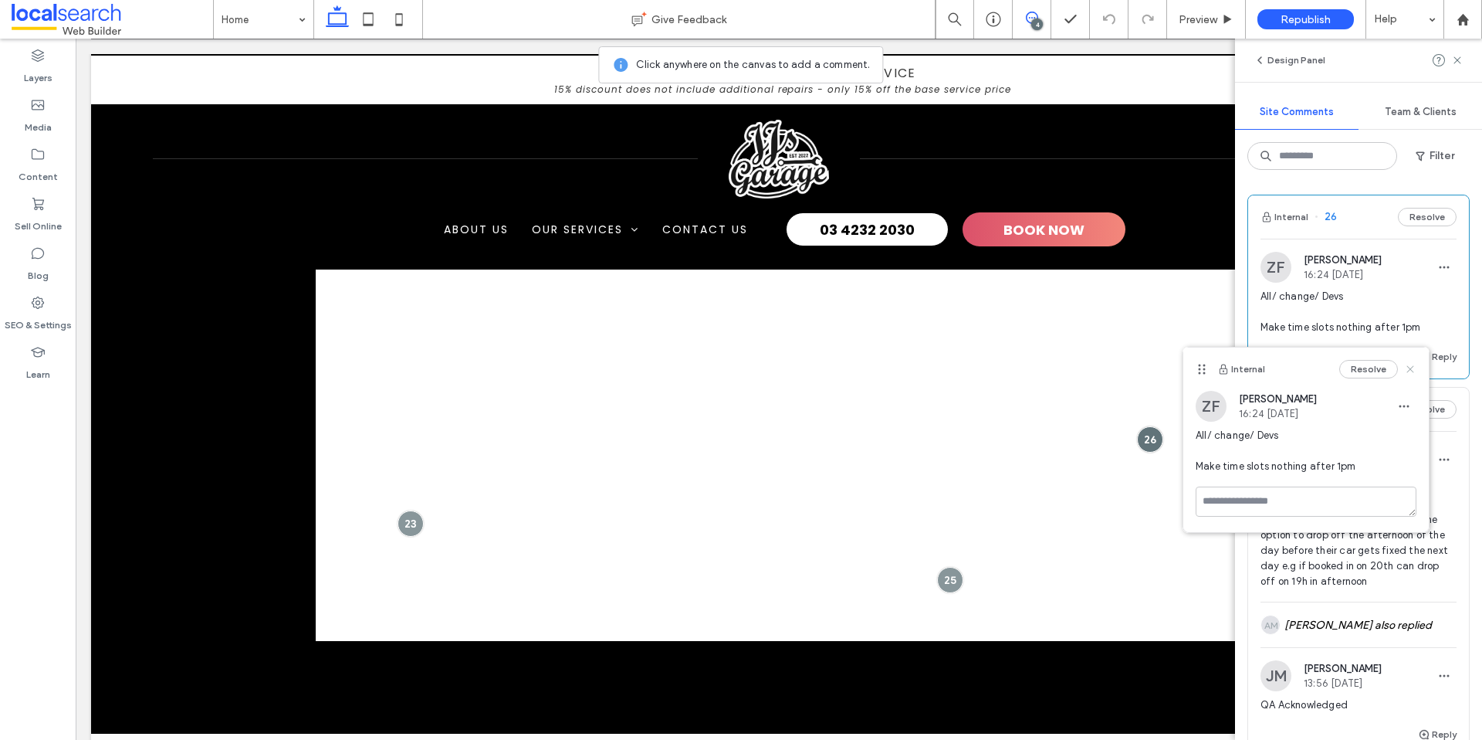
click at [1412, 367] on use at bounding box center [1409, 368] width 7 height 7
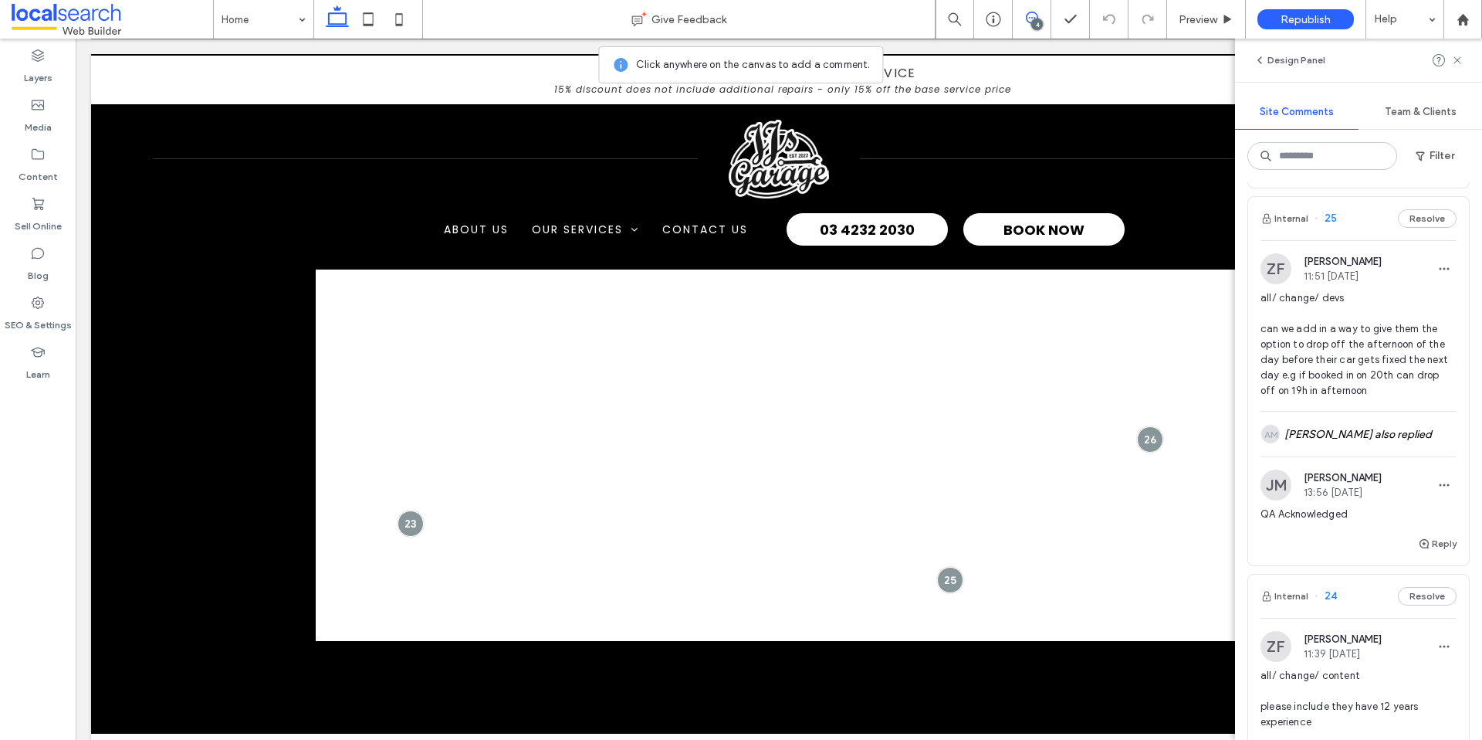
scroll to position [195, 0]
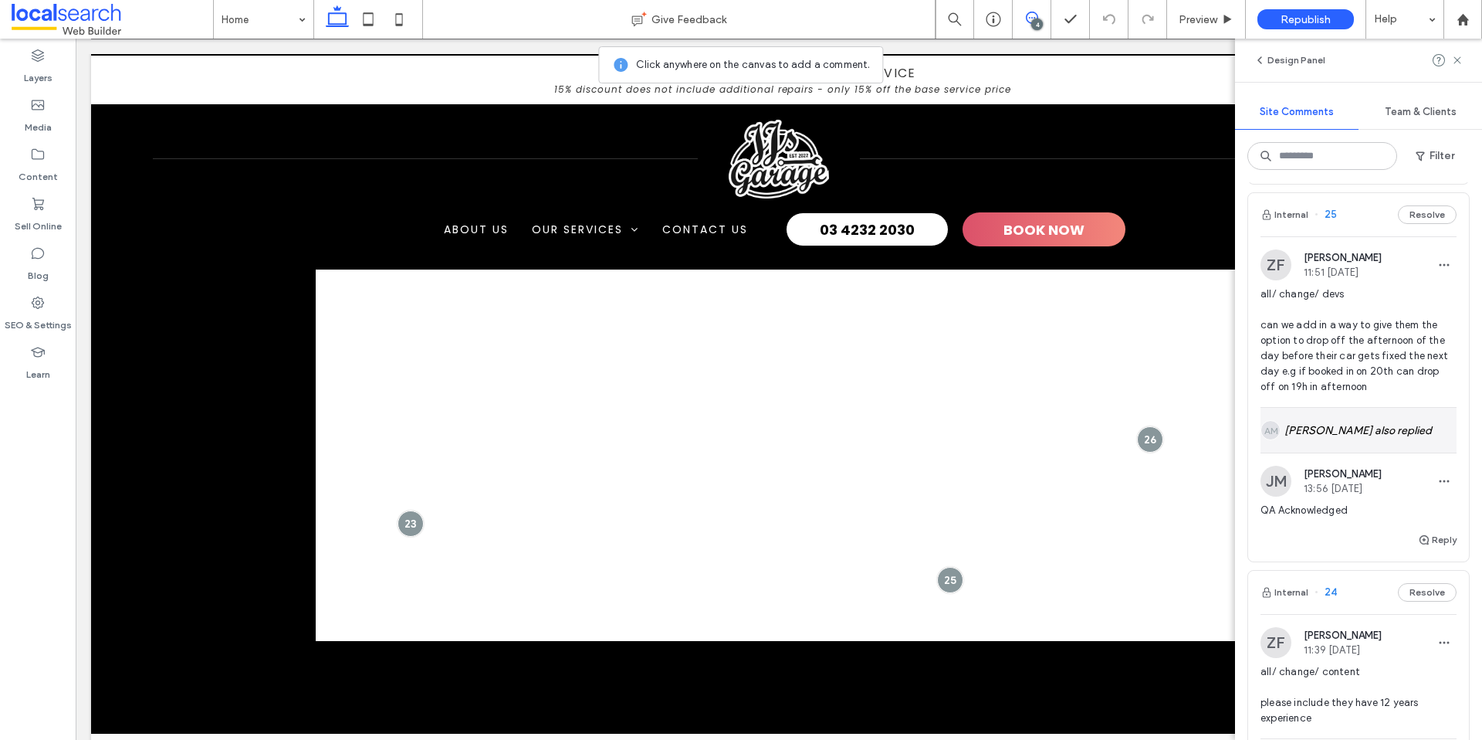
click at [1387, 433] on div "AM [PERSON_NAME] also replied" at bounding box center [1359, 430] width 196 height 45
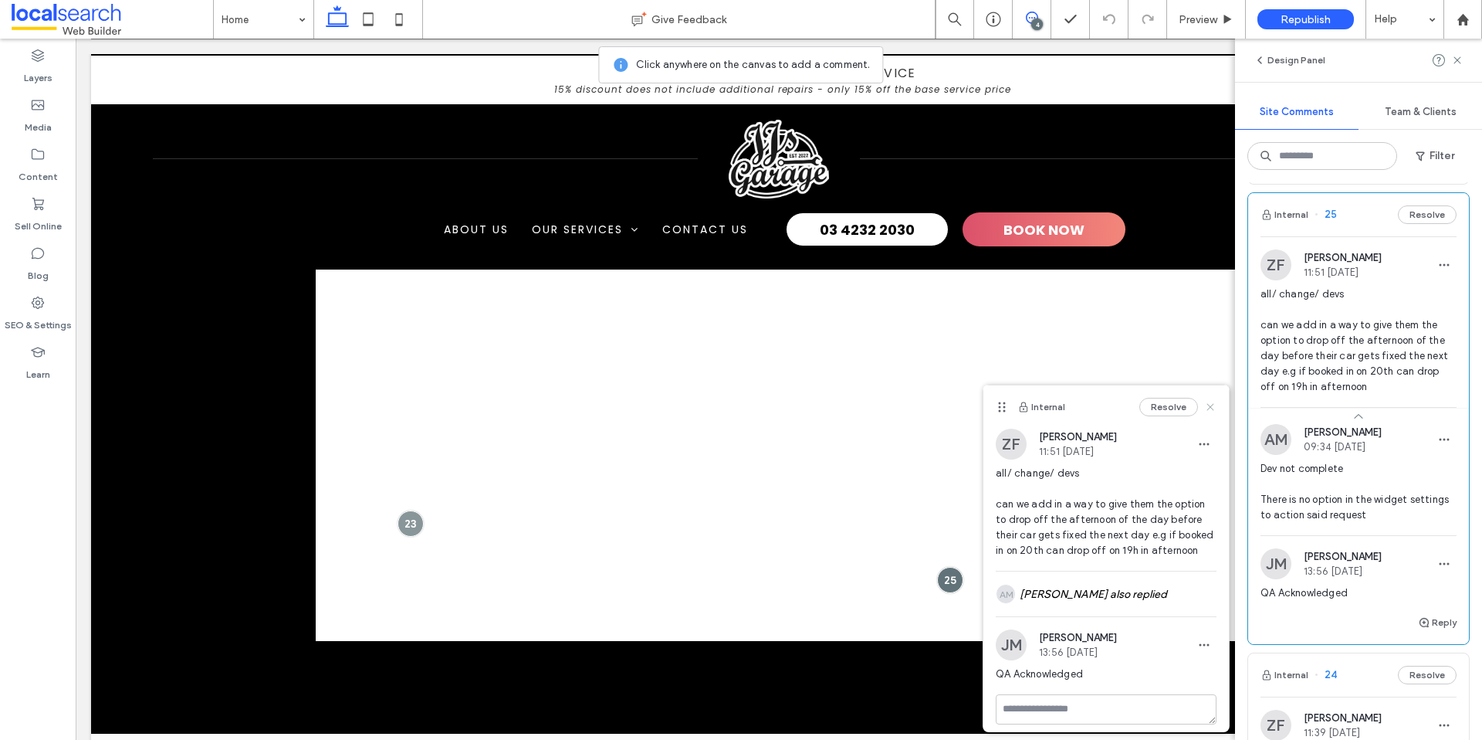
click at [1207, 402] on icon at bounding box center [1210, 407] width 12 height 12
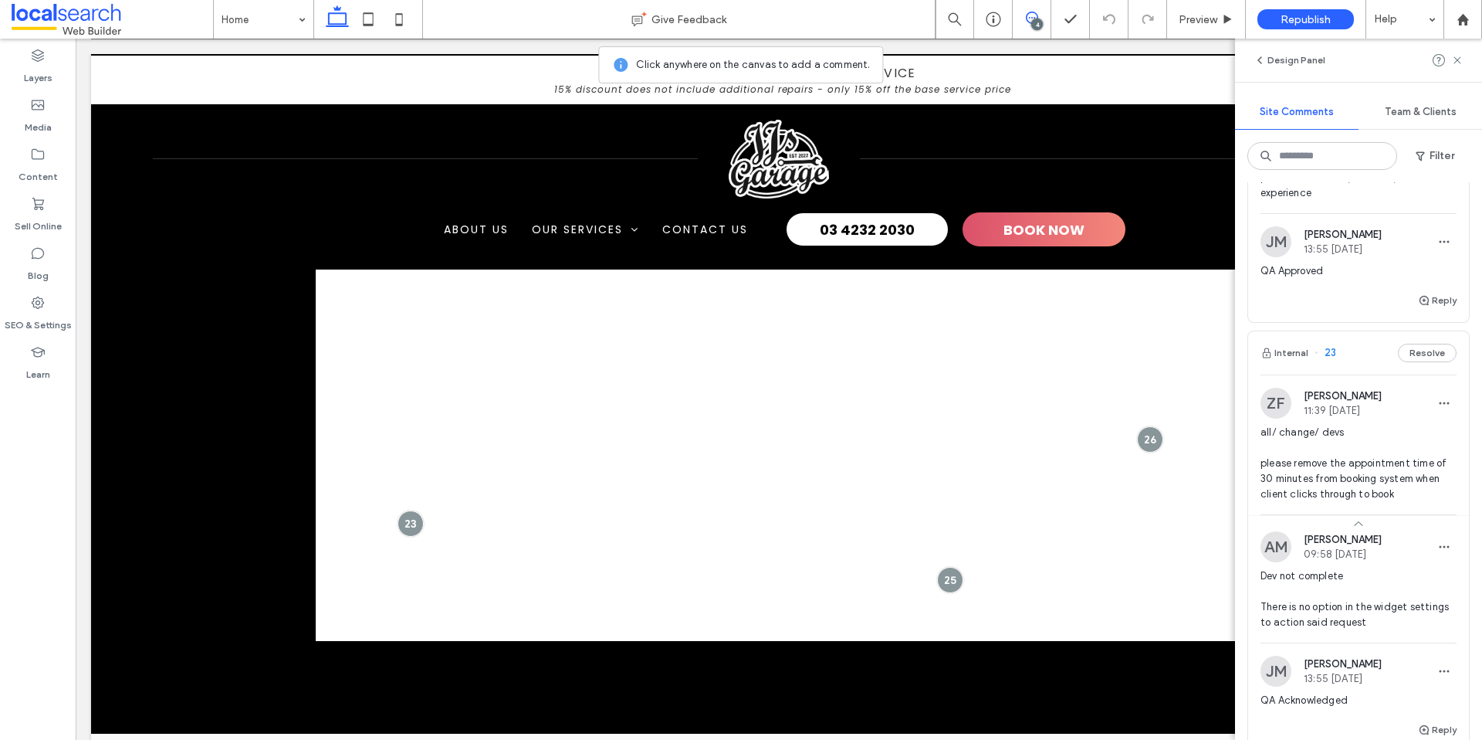
scroll to position [805, 0]
click at [1456, 58] on use at bounding box center [1457, 59] width 7 height 7
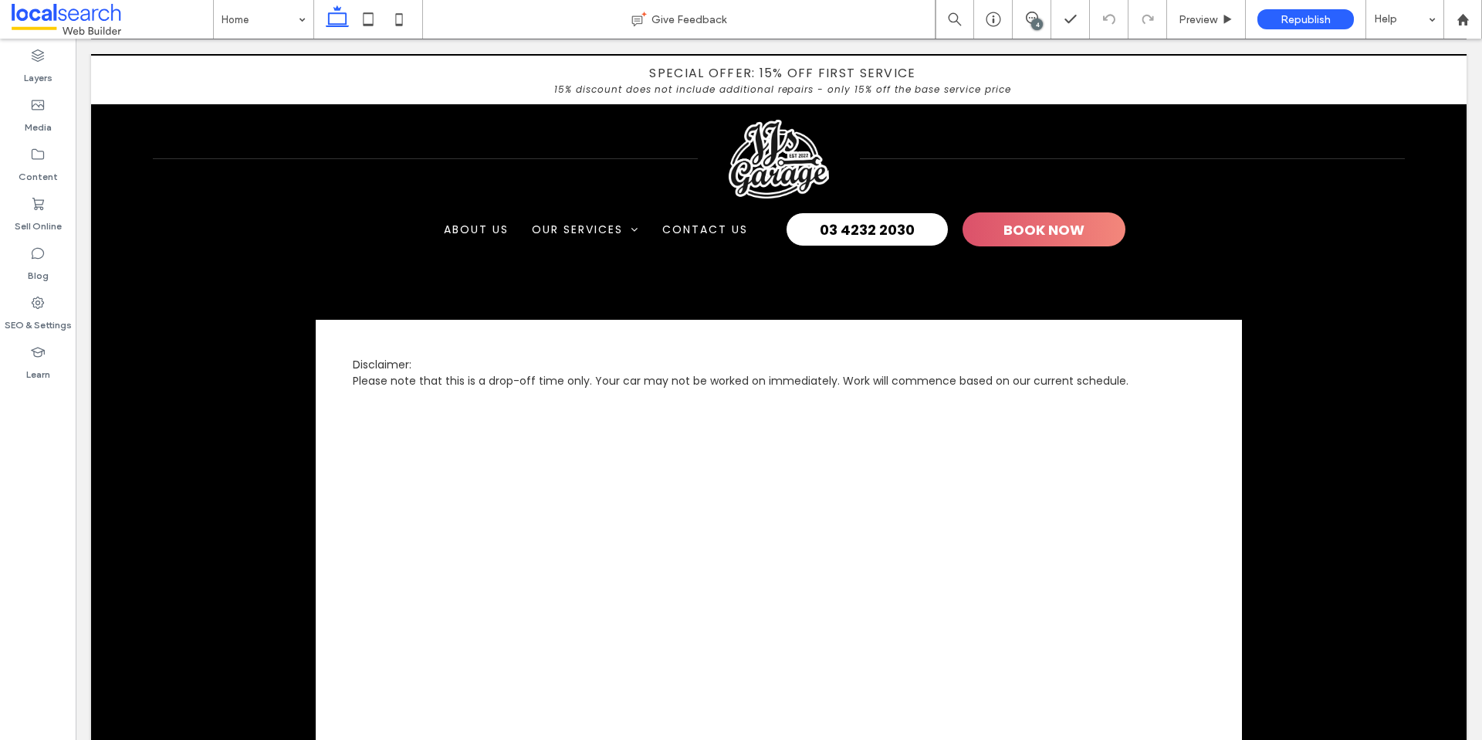
scroll to position [4743, 0]
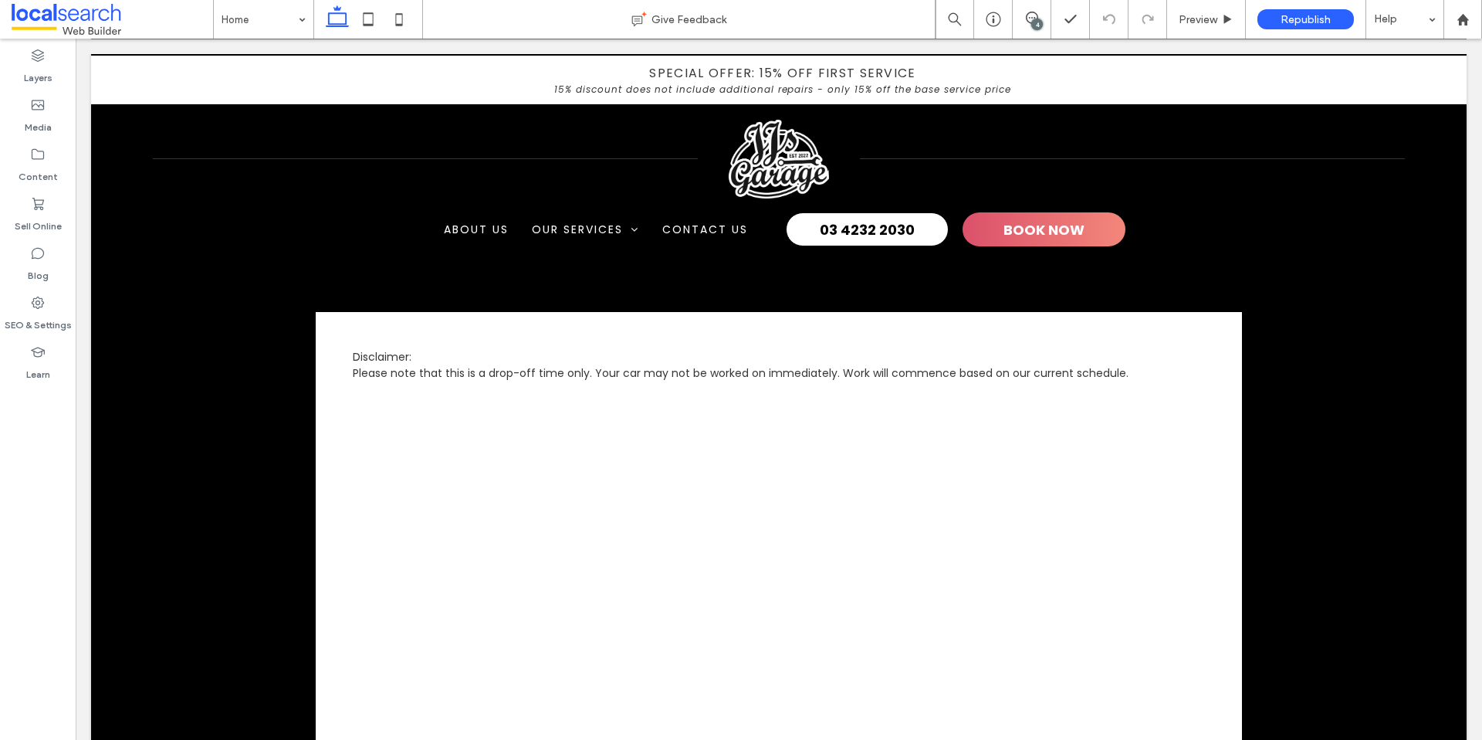
click at [673, 372] on span "Please note that this is a drop-off time only. Your car may not be worked on im…" at bounding box center [741, 372] width 776 height 15
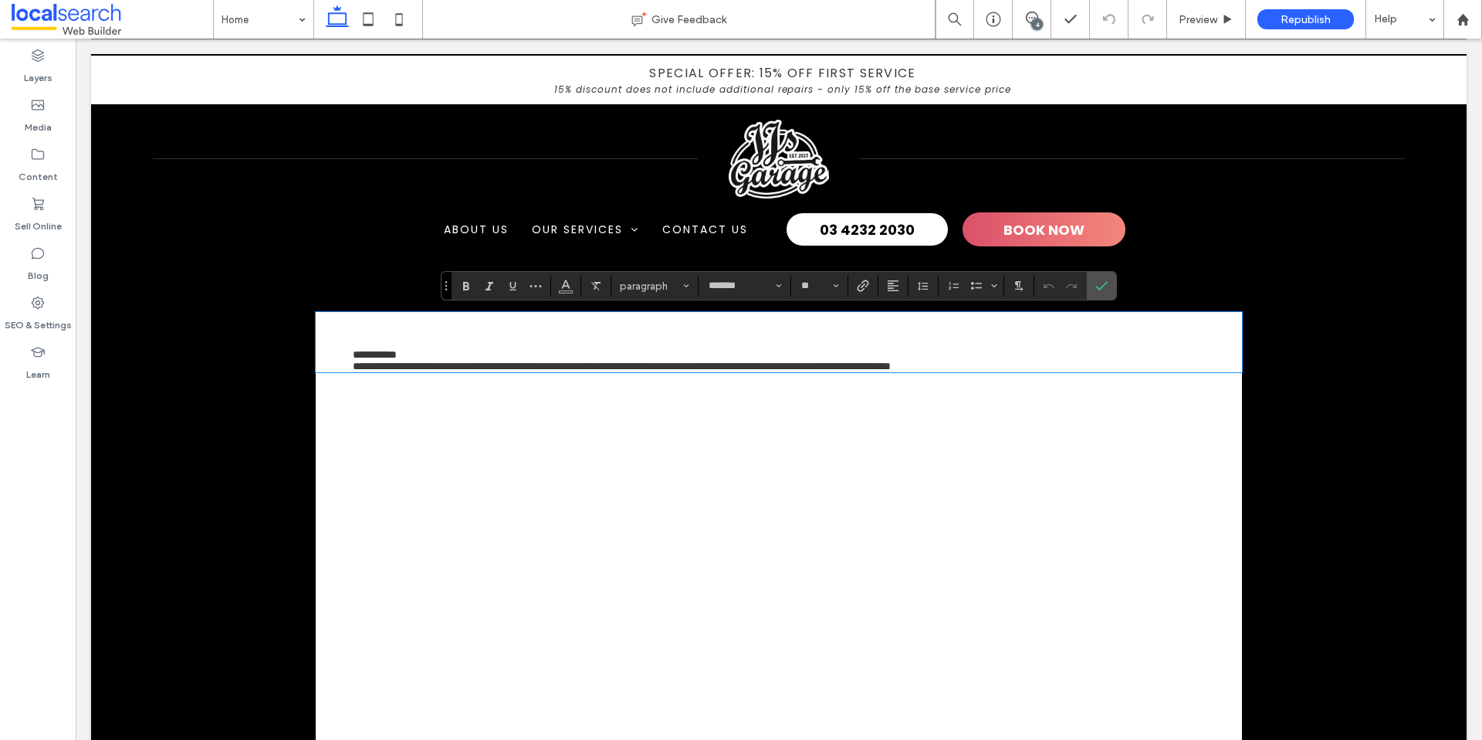
click at [678, 371] on span "**********" at bounding box center [622, 365] width 538 height 11
click at [1124, 372] on p "**********" at bounding box center [779, 366] width 852 height 12
click at [1098, 283] on icon "Confirm" at bounding box center [1101, 285] width 12 height 12
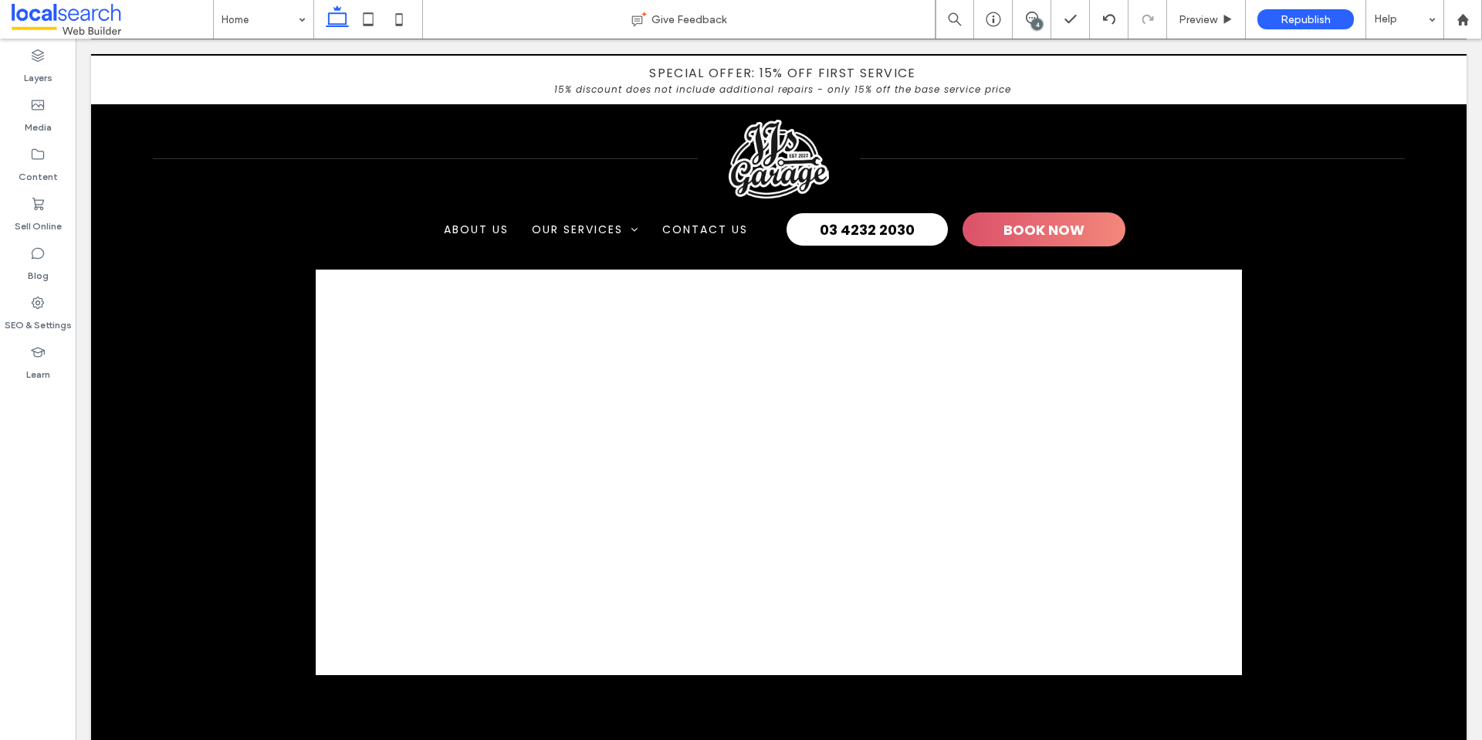
scroll to position [4896, 0]
click at [1037, 24] on div "4" at bounding box center [1037, 25] width 12 height 12
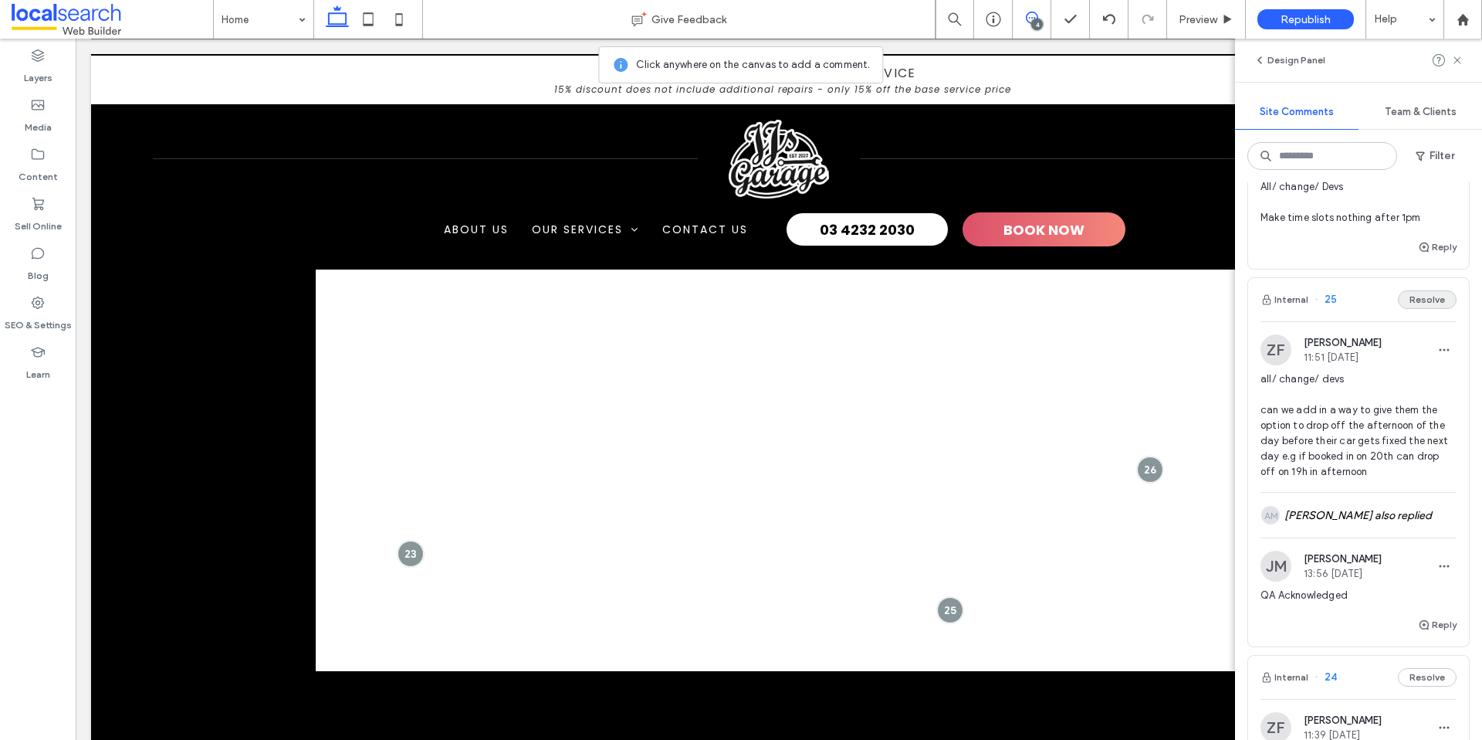
scroll to position [111, 0]
click at [1424, 300] on button "Resolve" at bounding box center [1427, 298] width 59 height 19
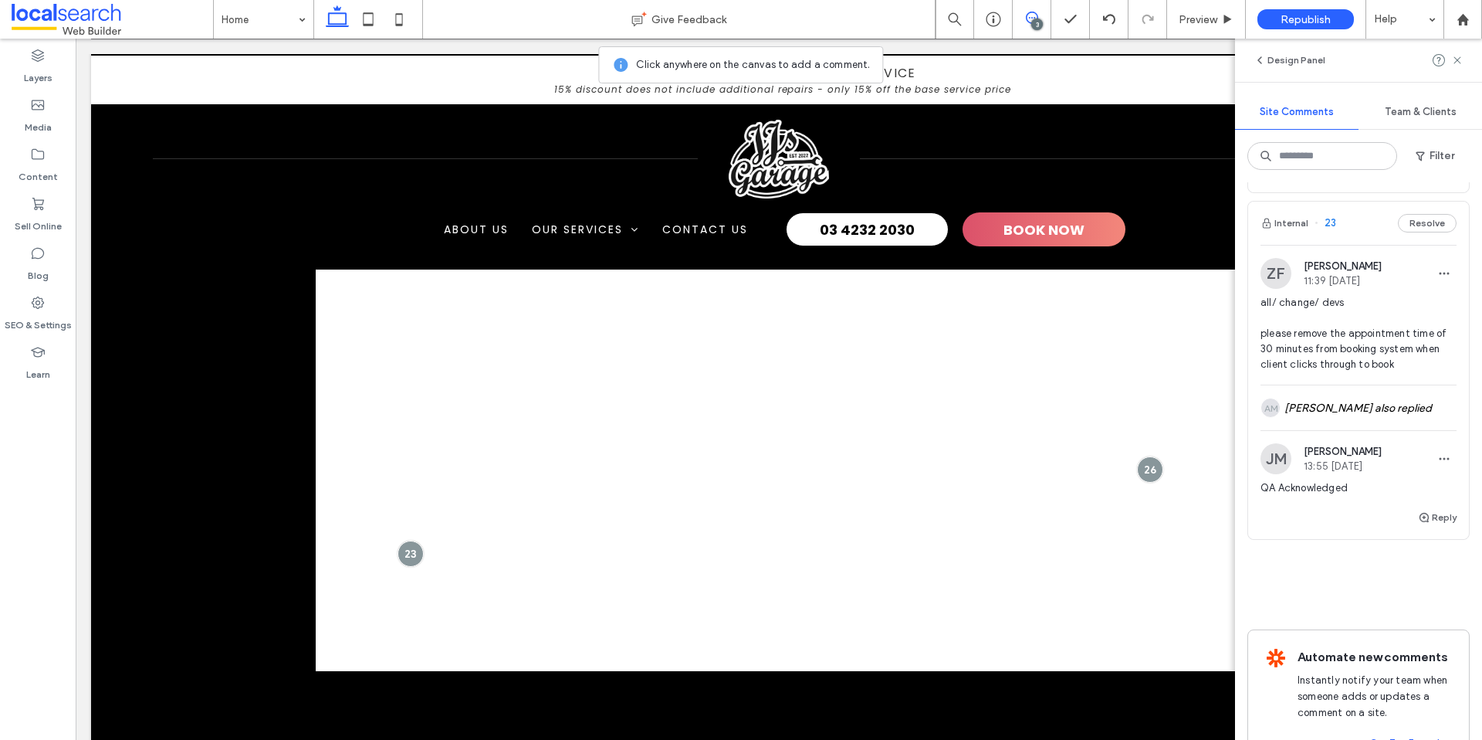
scroll to position [480, 0]
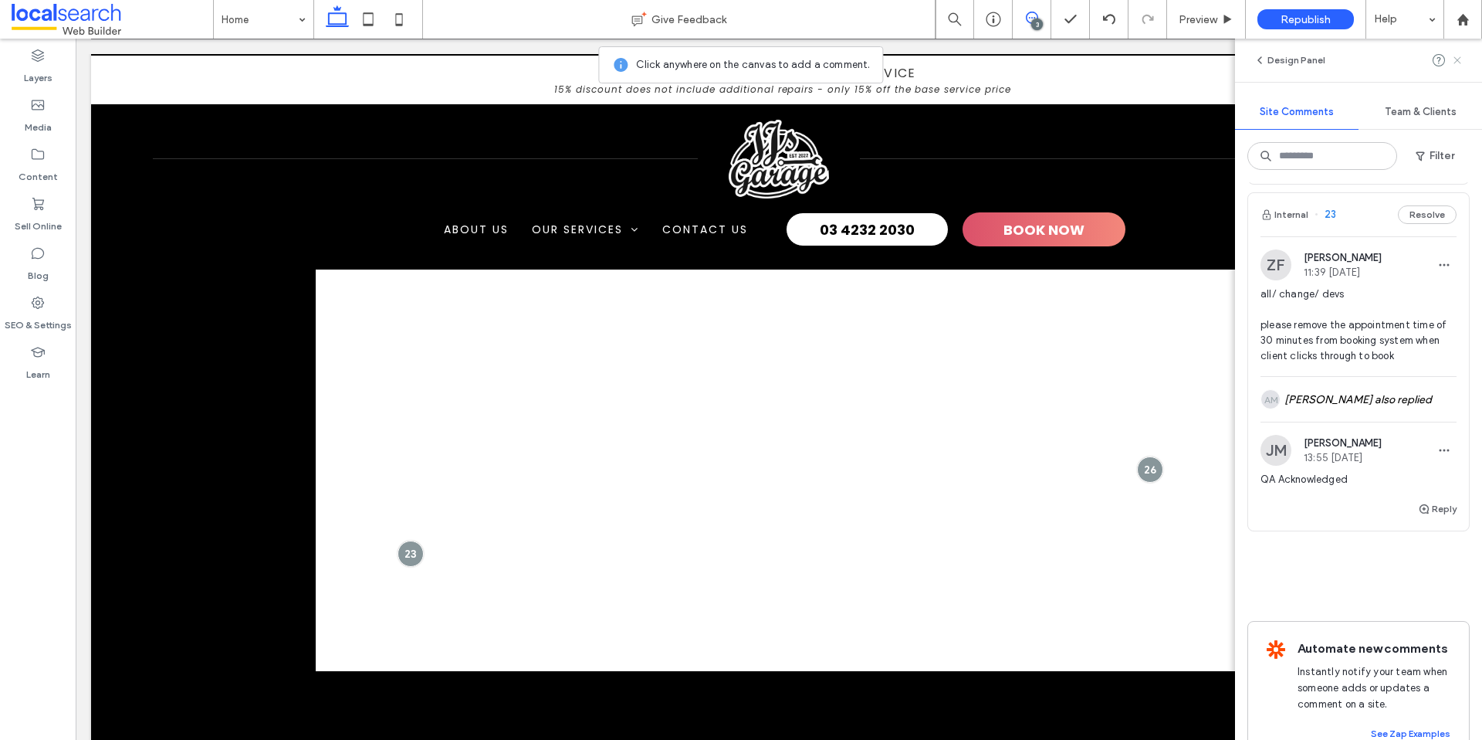
click at [1460, 63] on use at bounding box center [1457, 59] width 7 height 7
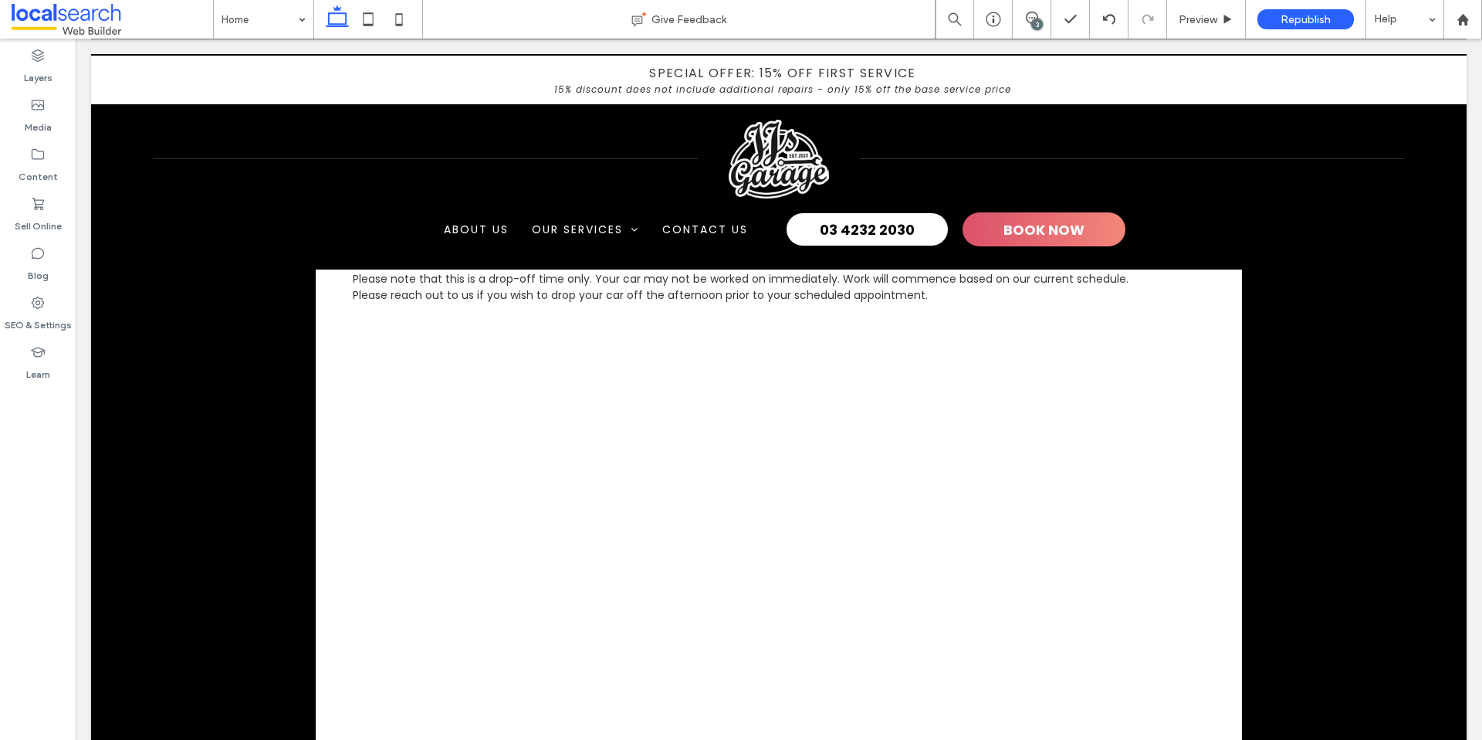
scroll to position [4869, 0]
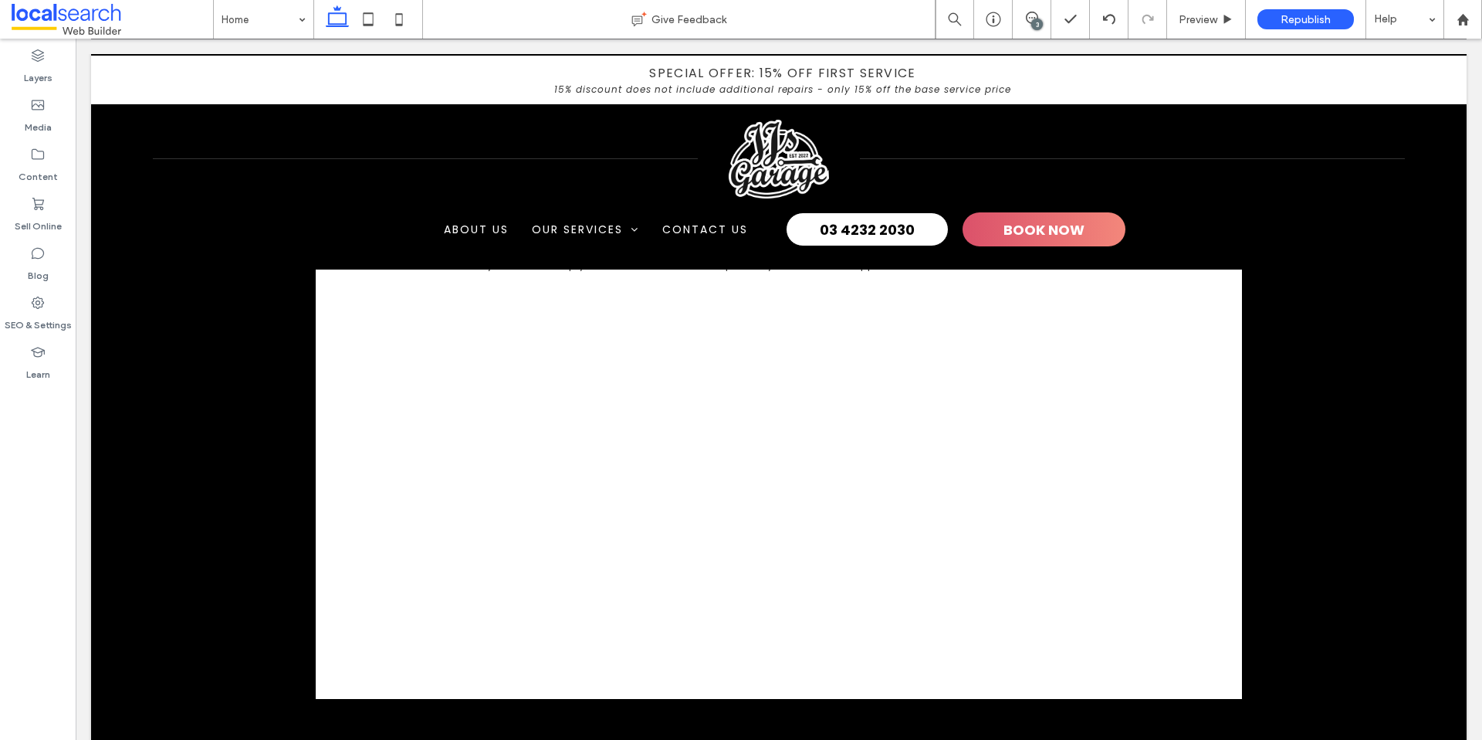
click at [1038, 19] on div "3" at bounding box center [1037, 25] width 12 height 12
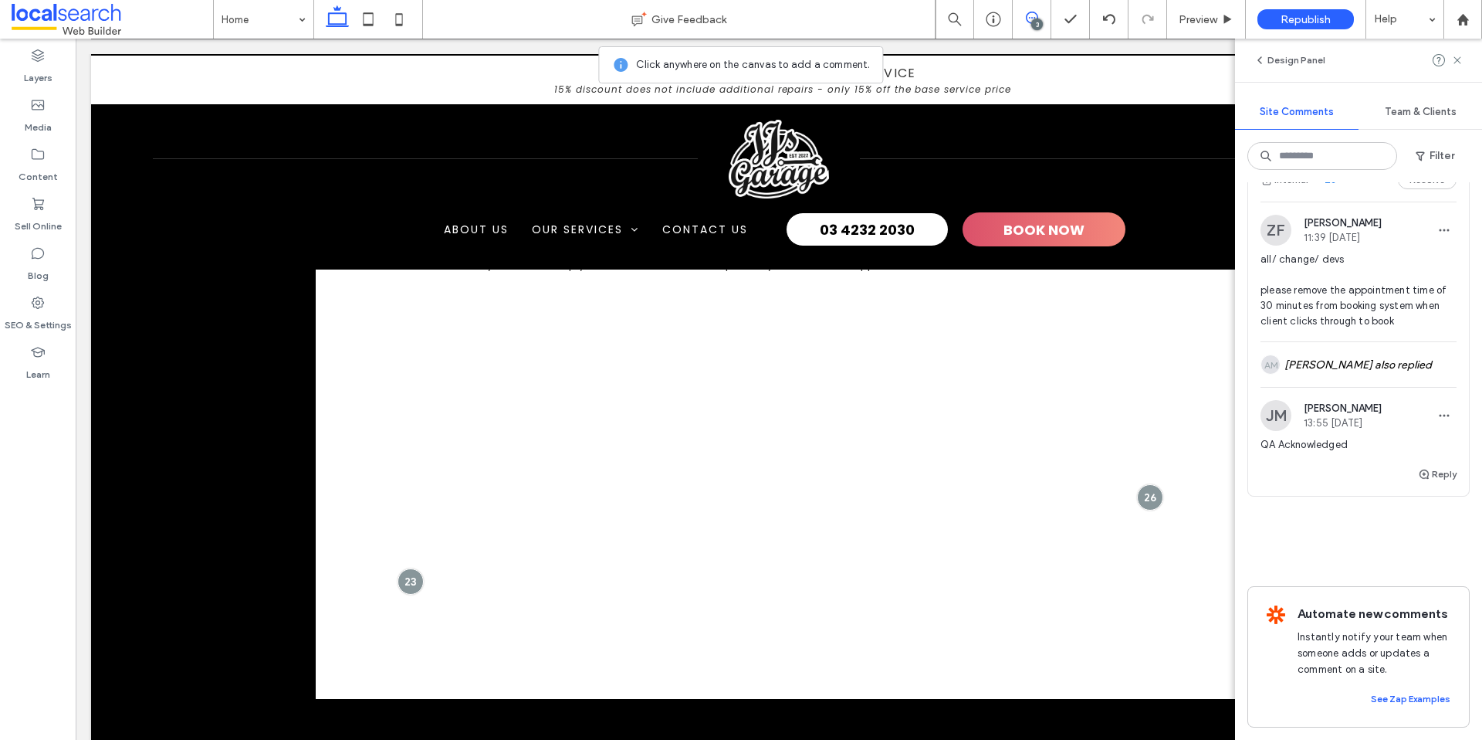
scroll to position [512, 0]
click at [1355, 356] on div "AM [PERSON_NAME] also replied" at bounding box center [1359, 367] width 196 height 45
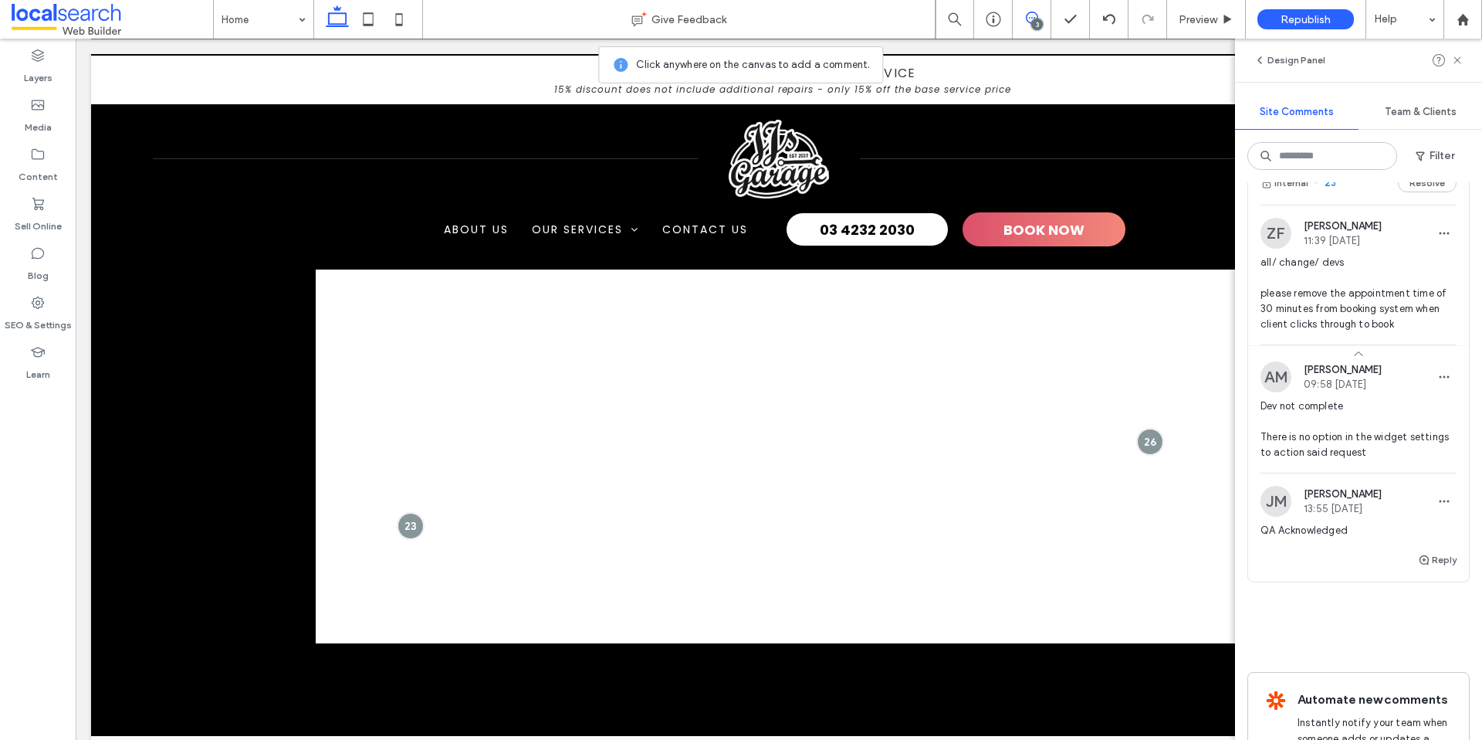
scroll to position [4926, 0]
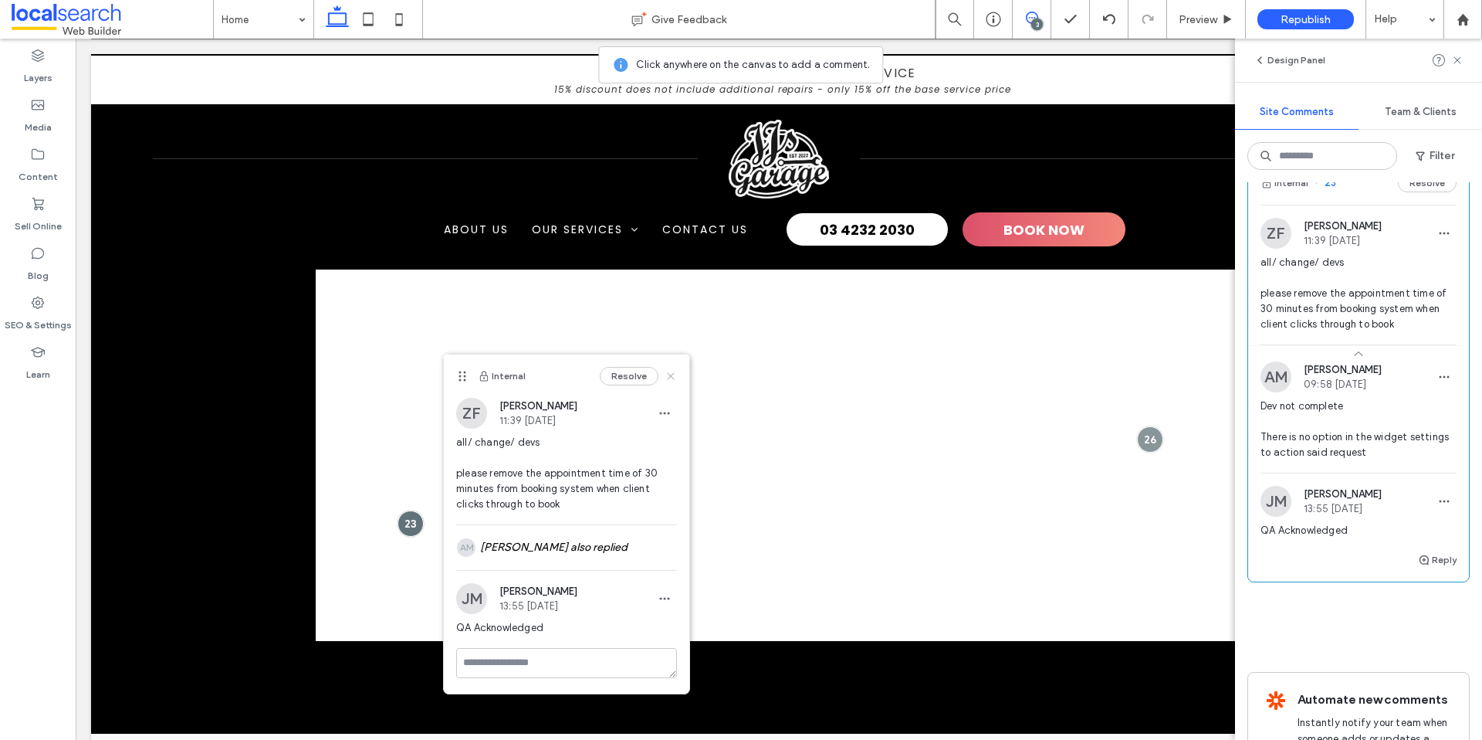
click at [668, 375] on icon at bounding box center [671, 376] width 12 height 12
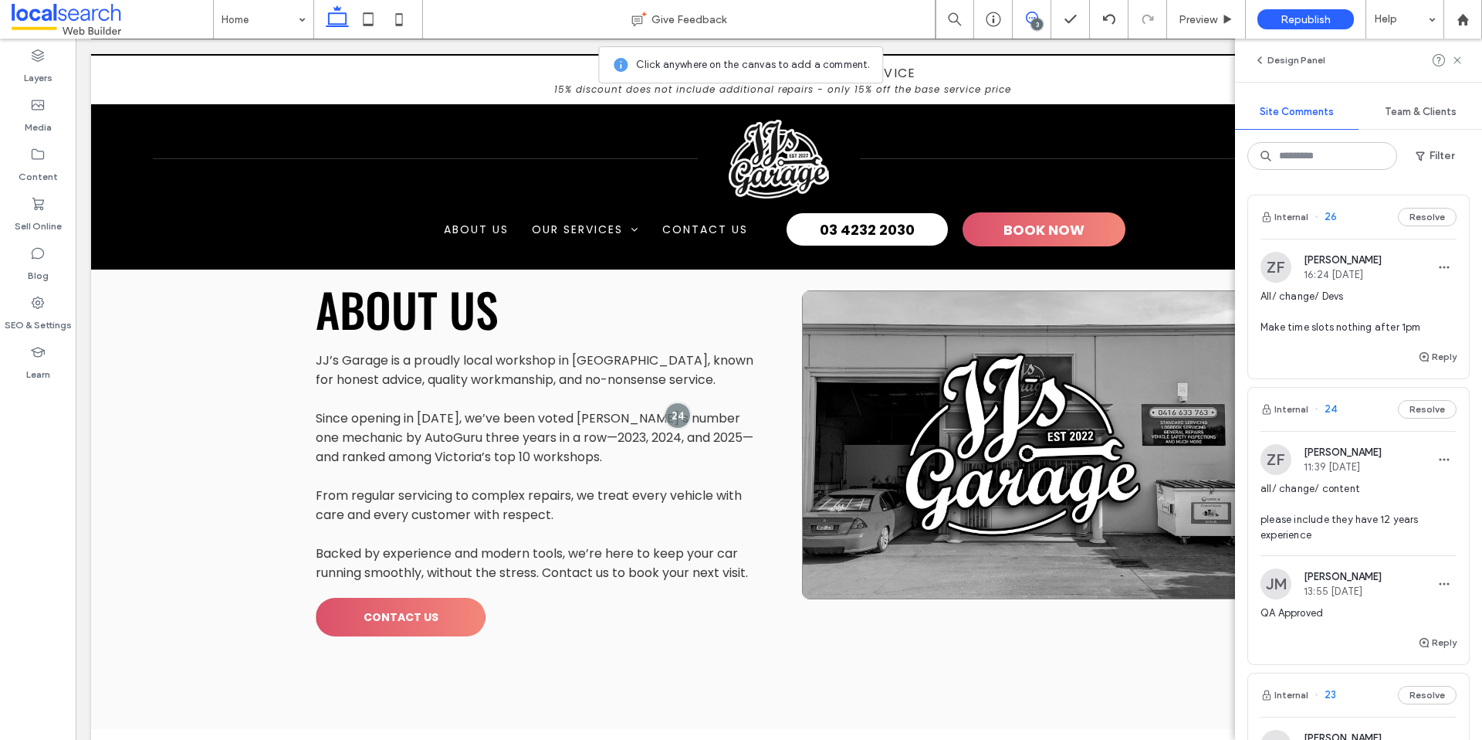
scroll to position [1661, 0]
click at [1389, 537] on span "all/ change/ content please include they have 12 years experience" at bounding box center [1359, 512] width 196 height 62
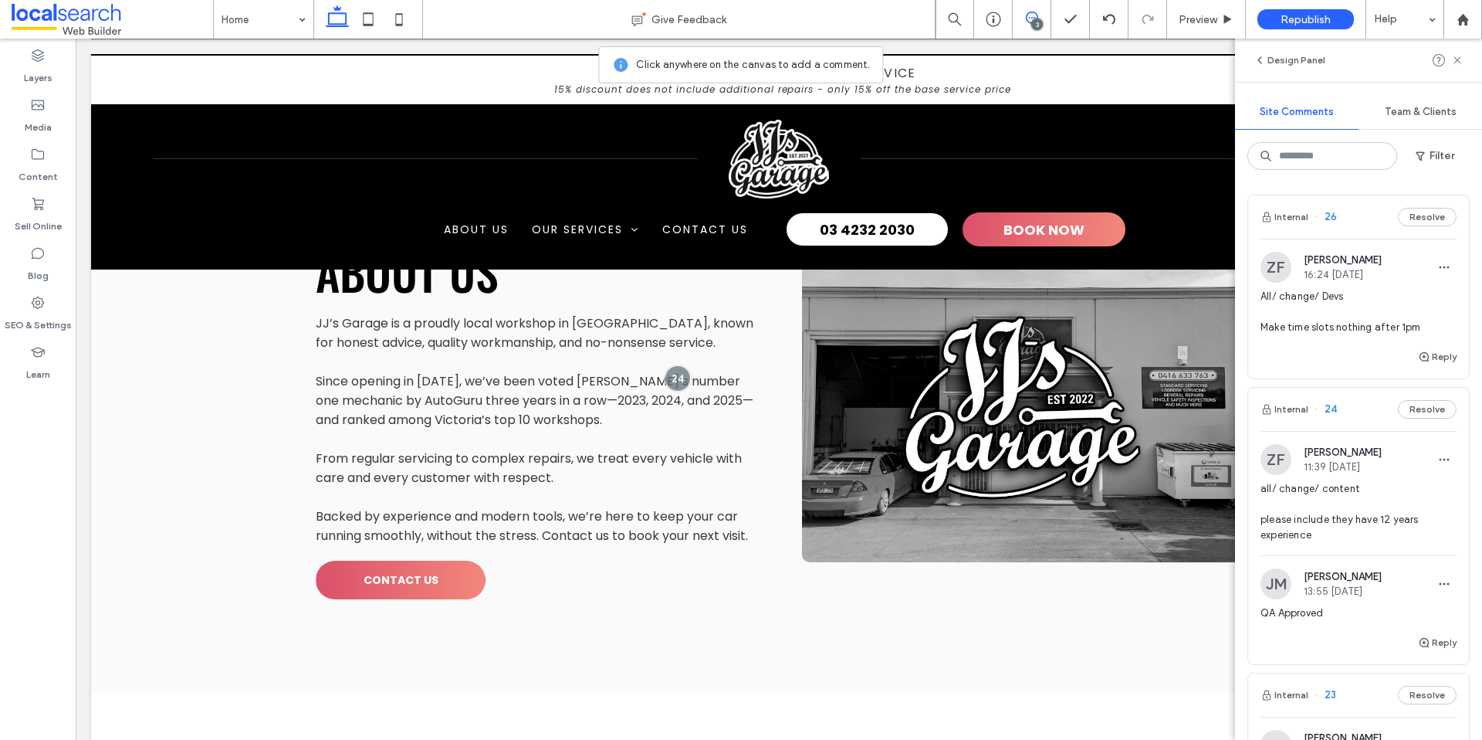
scroll to position [1701, 0]
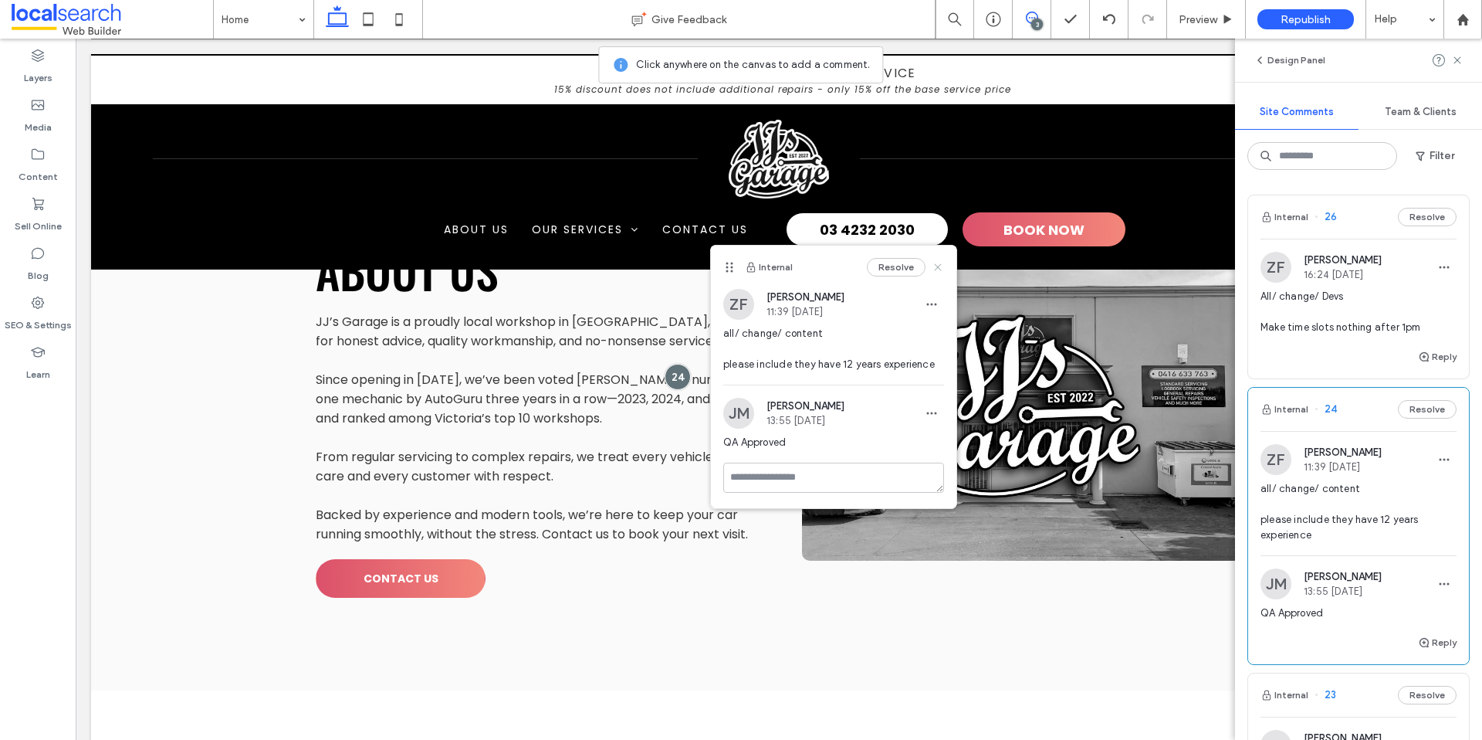
click at [933, 263] on icon at bounding box center [938, 267] width 12 height 12
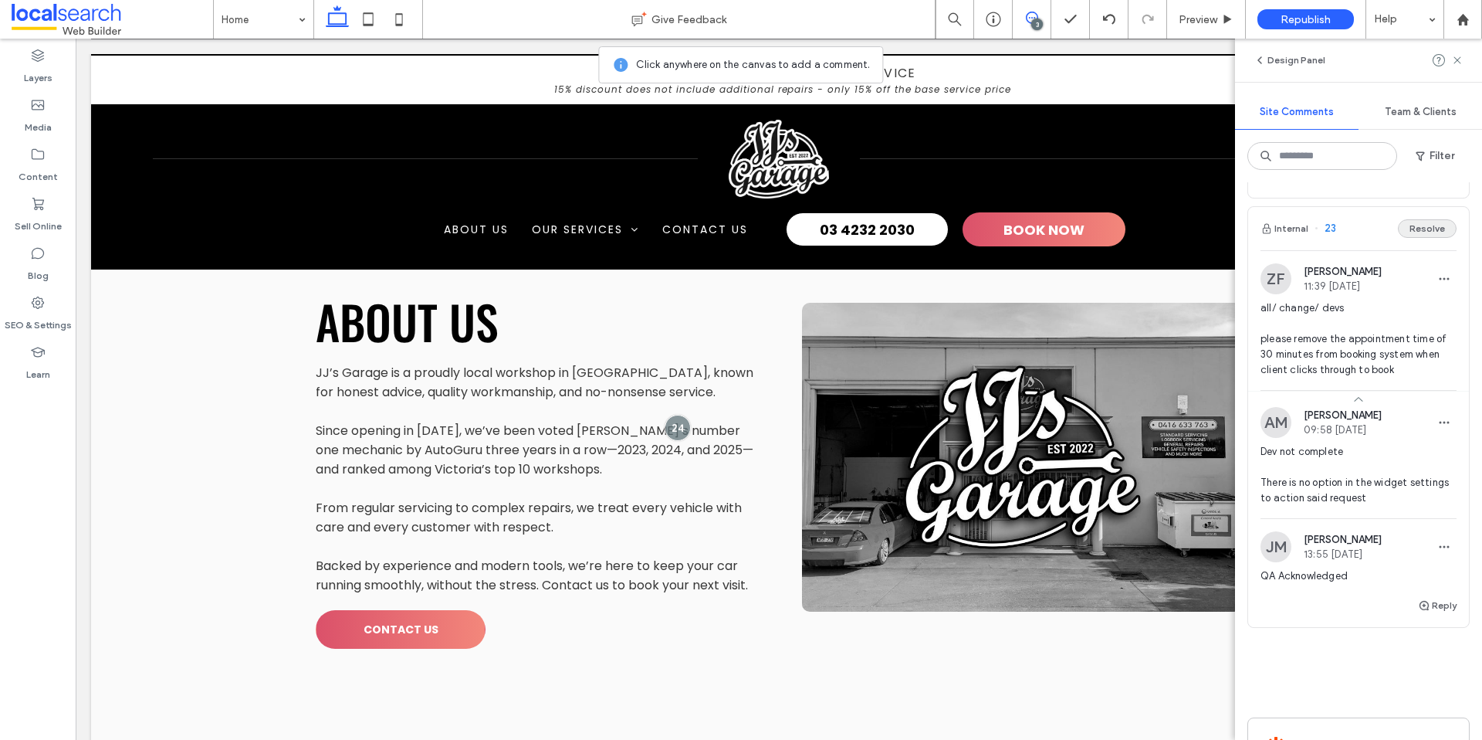
scroll to position [0, 0]
